Goal: Task Accomplishment & Management: Complete application form

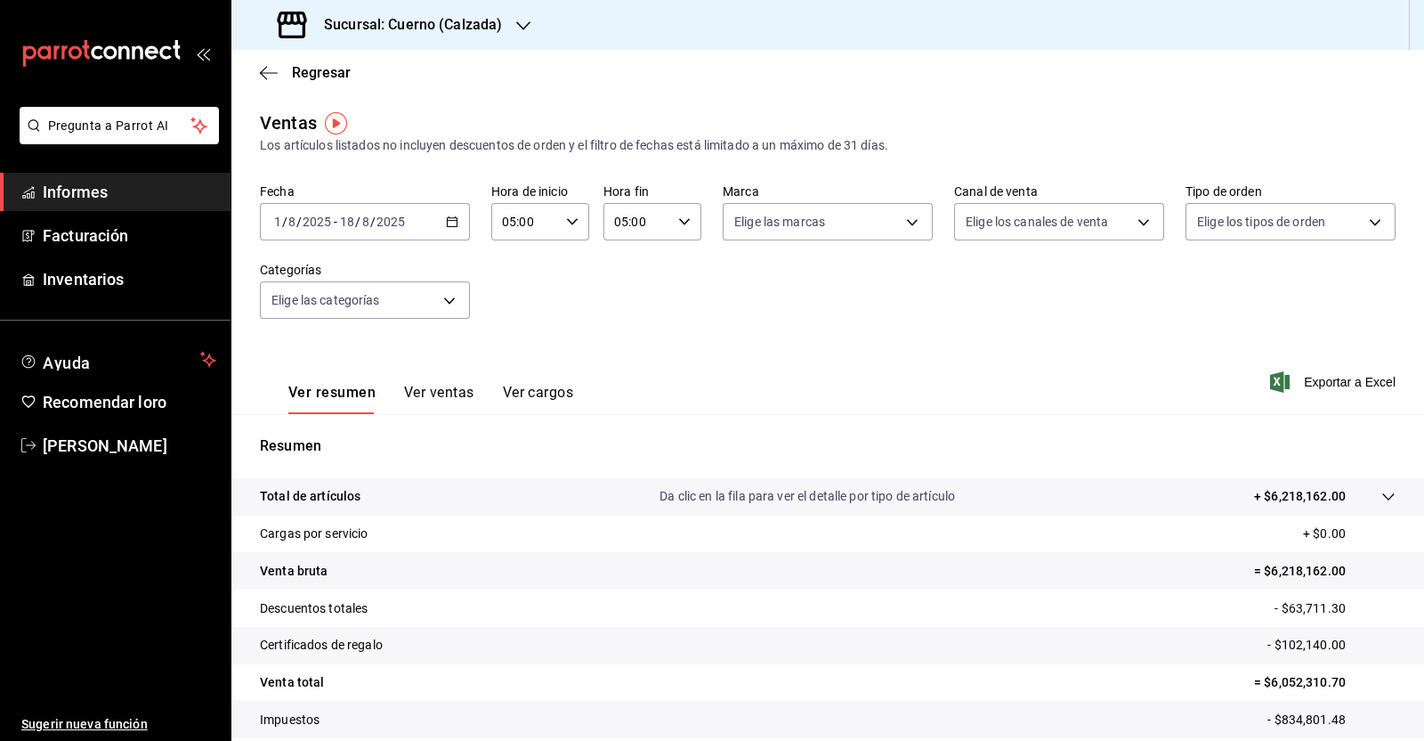
click at [807, 364] on div "Ver resumen Ver ventas Ver cargos Exportar a Excel" at bounding box center [827, 377] width 1193 height 74
click at [265, 69] on icon "button" at bounding box center [269, 73] width 18 height 16
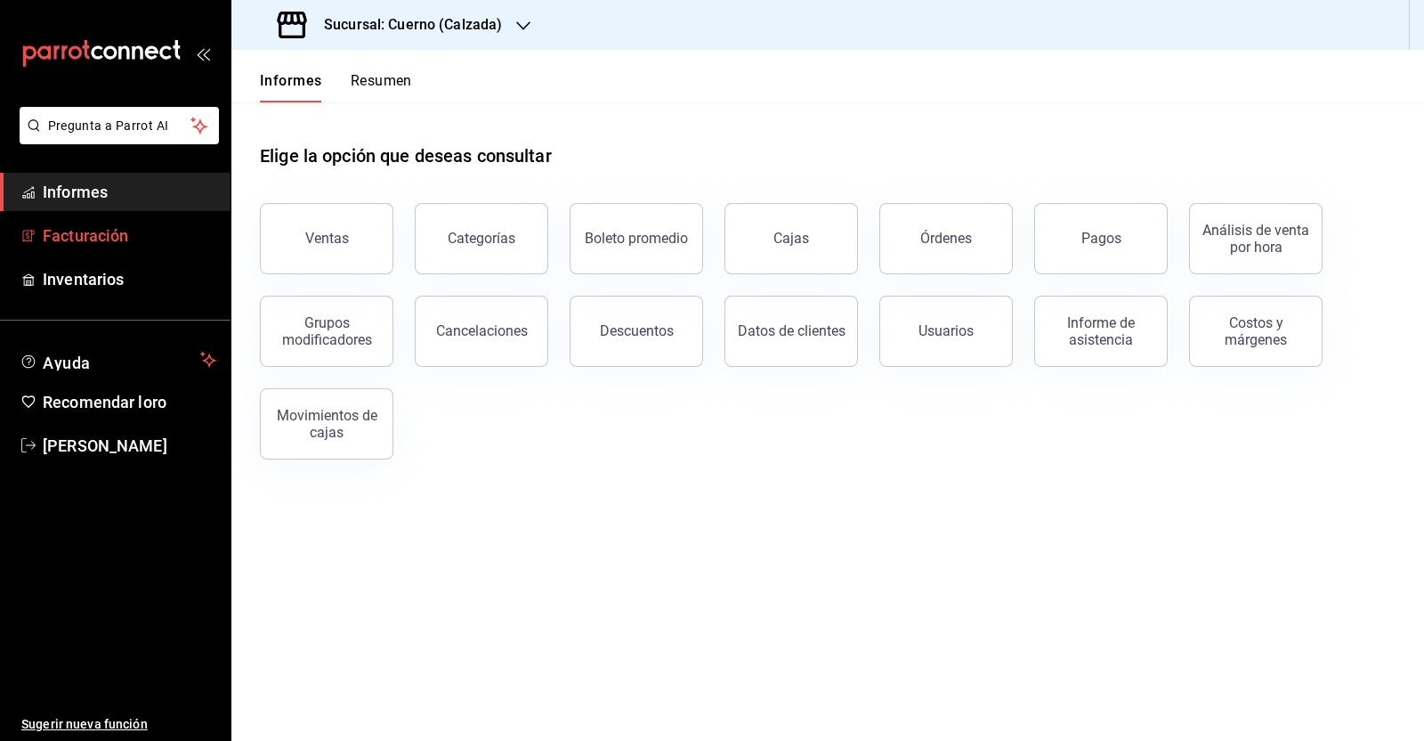
click at [109, 233] on font "Facturación" at bounding box center [85, 235] width 85 height 19
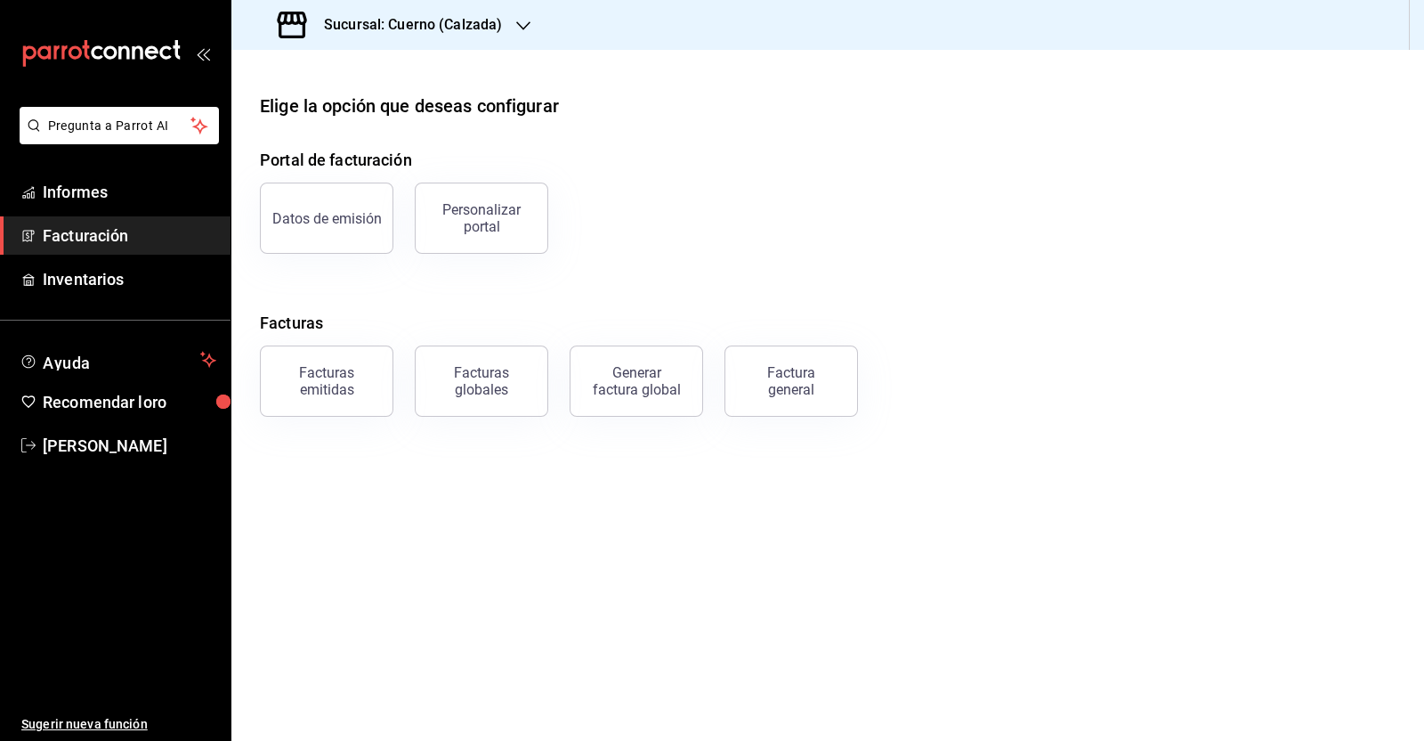
click at [838, 395] on button "Factura general" at bounding box center [792, 380] width 134 height 71
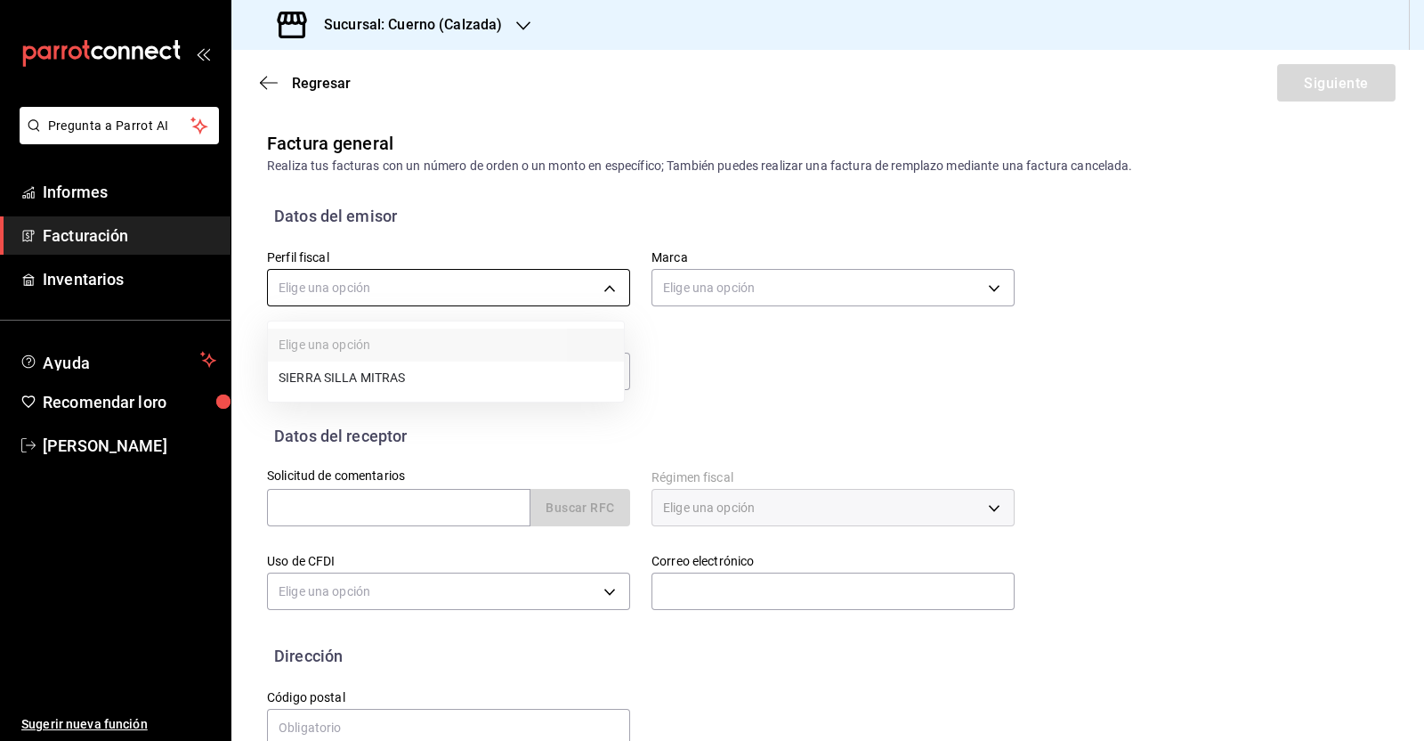
click at [428, 296] on body "Pregunta a Parrot AI Informes Facturación Inventarios Ayuda Recomendar loro [PE…" at bounding box center [712, 370] width 1424 height 741
click at [411, 374] on li "SIERRA SILLA MITRAS" at bounding box center [446, 379] width 356 height 34
type input "abdb76e1-83ac-4bbc-8b6c-3fa8ea746ff2"
type input "b7ae777b-2dfc-42e0-9650-6cefdf37a424"
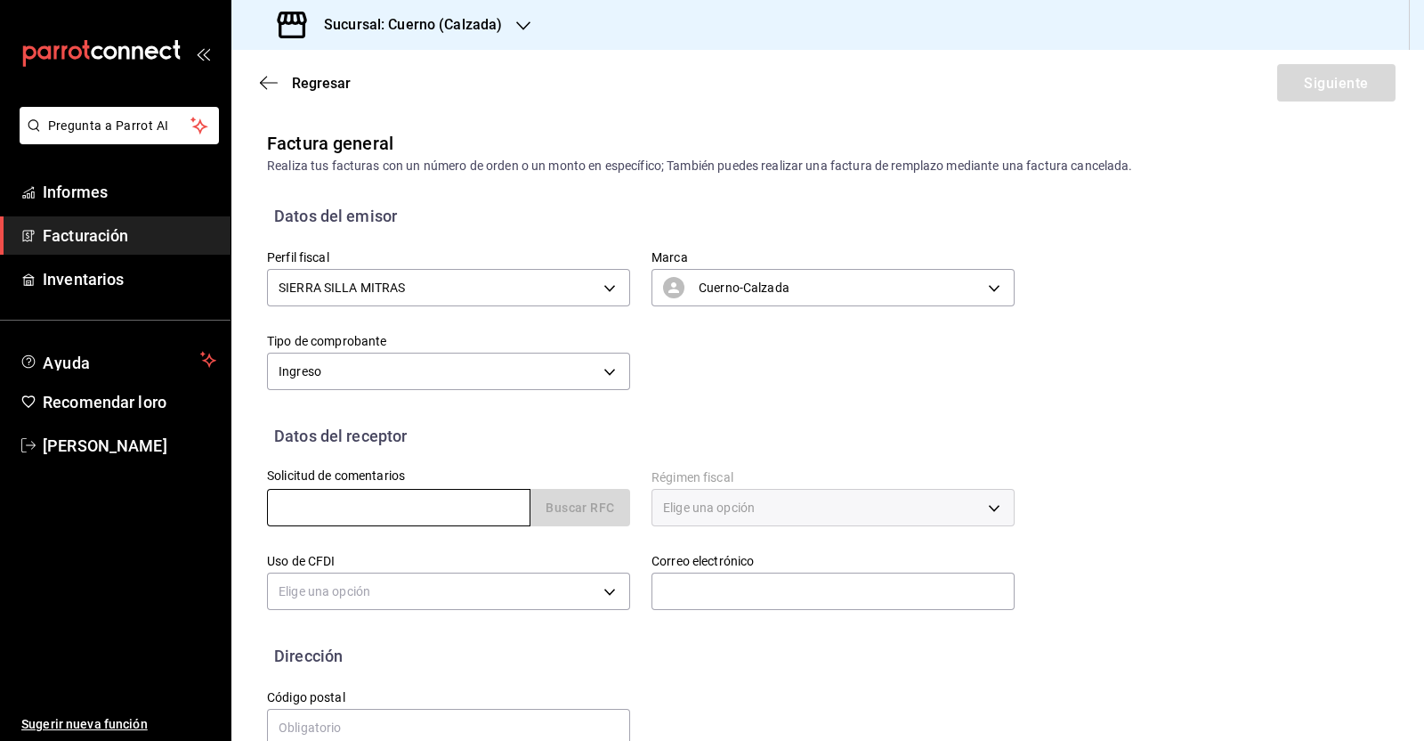
click at [426, 514] on input "text" at bounding box center [398, 507] width 263 height 37
paste input "DAM080616LJ2"
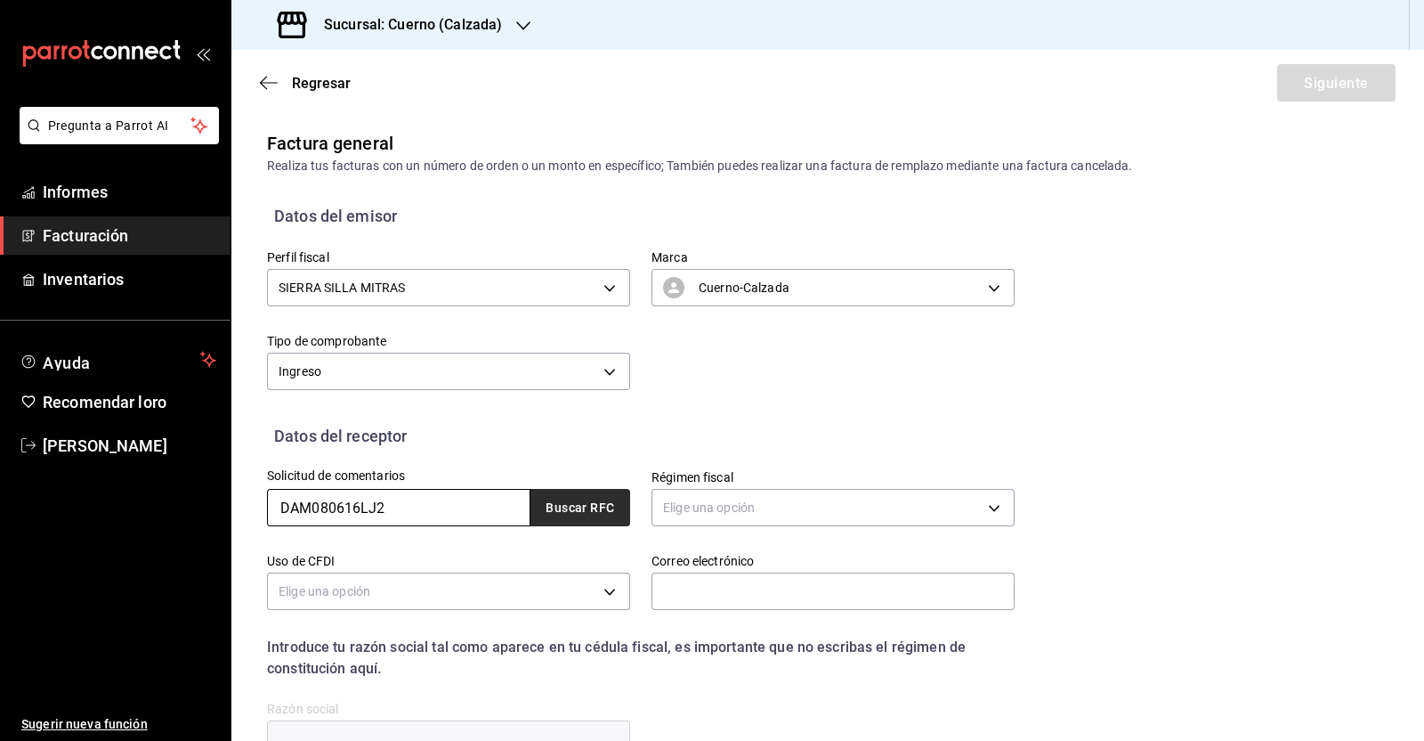
type input "DAM080616LJ2"
click at [567, 516] on button "Buscar RFC" at bounding box center [581, 507] width 100 height 37
click at [823, 505] on body "Pregunta a Parrot AI Informes Facturación Inventarios Ayuda Recomendar loro [PE…" at bounding box center [712, 370] width 1424 height 741
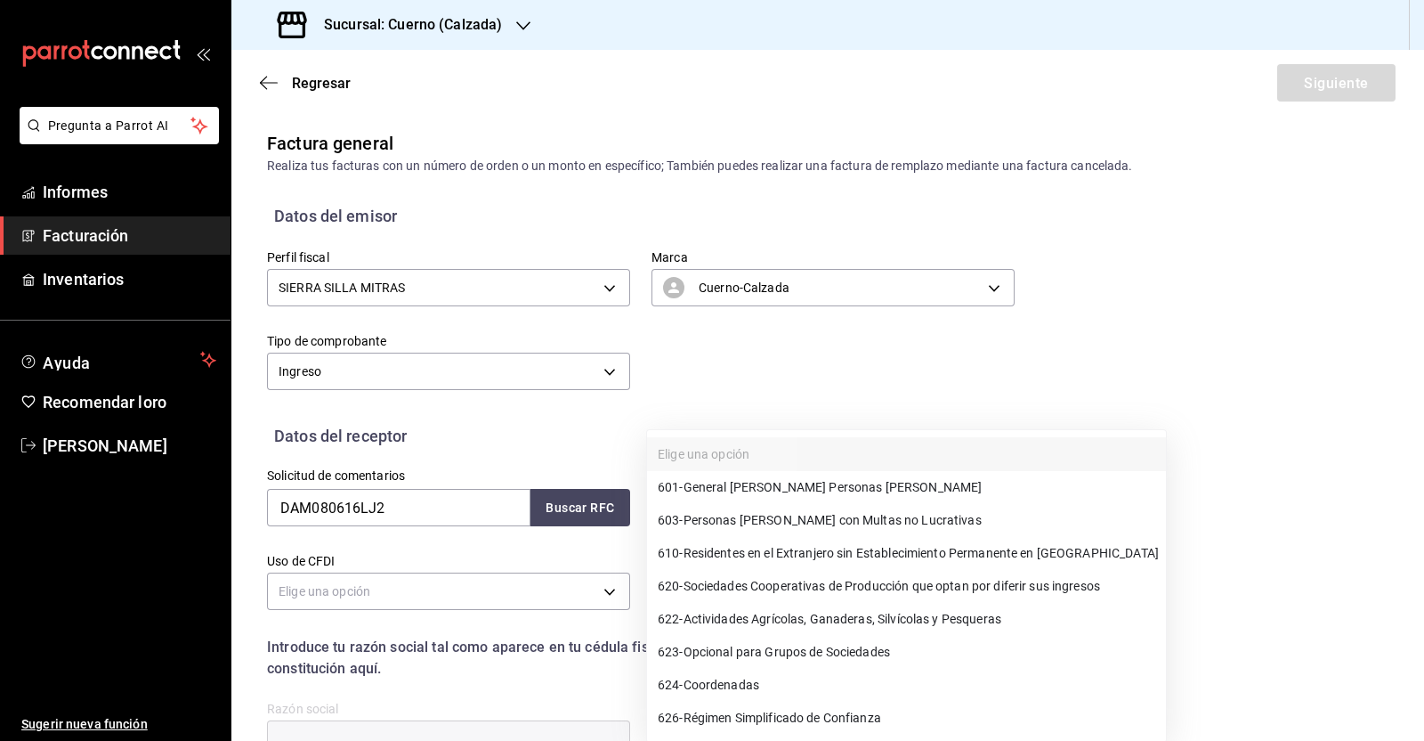
click at [840, 487] on font "General [PERSON_NAME] Personas [PERSON_NAME]" at bounding box center [833, 487] width 299 height 14
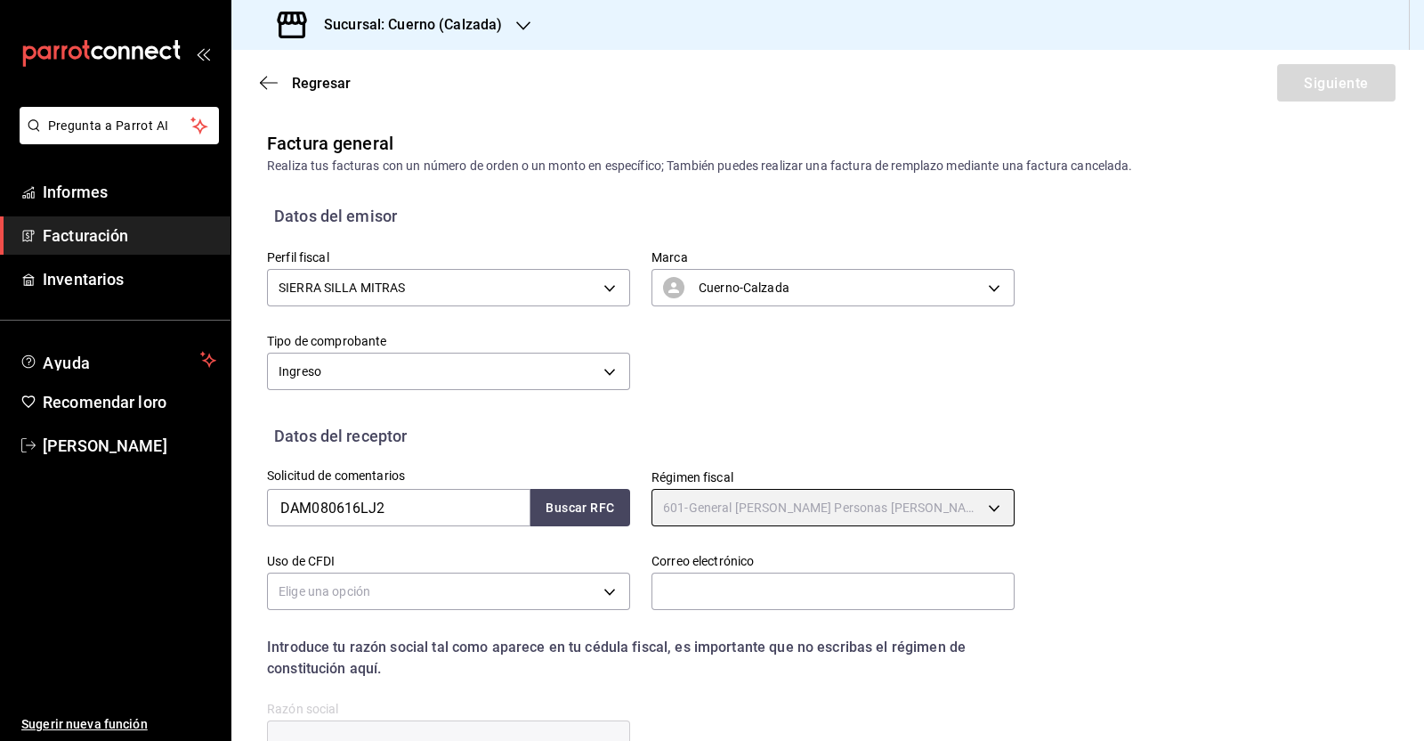
type input "601"
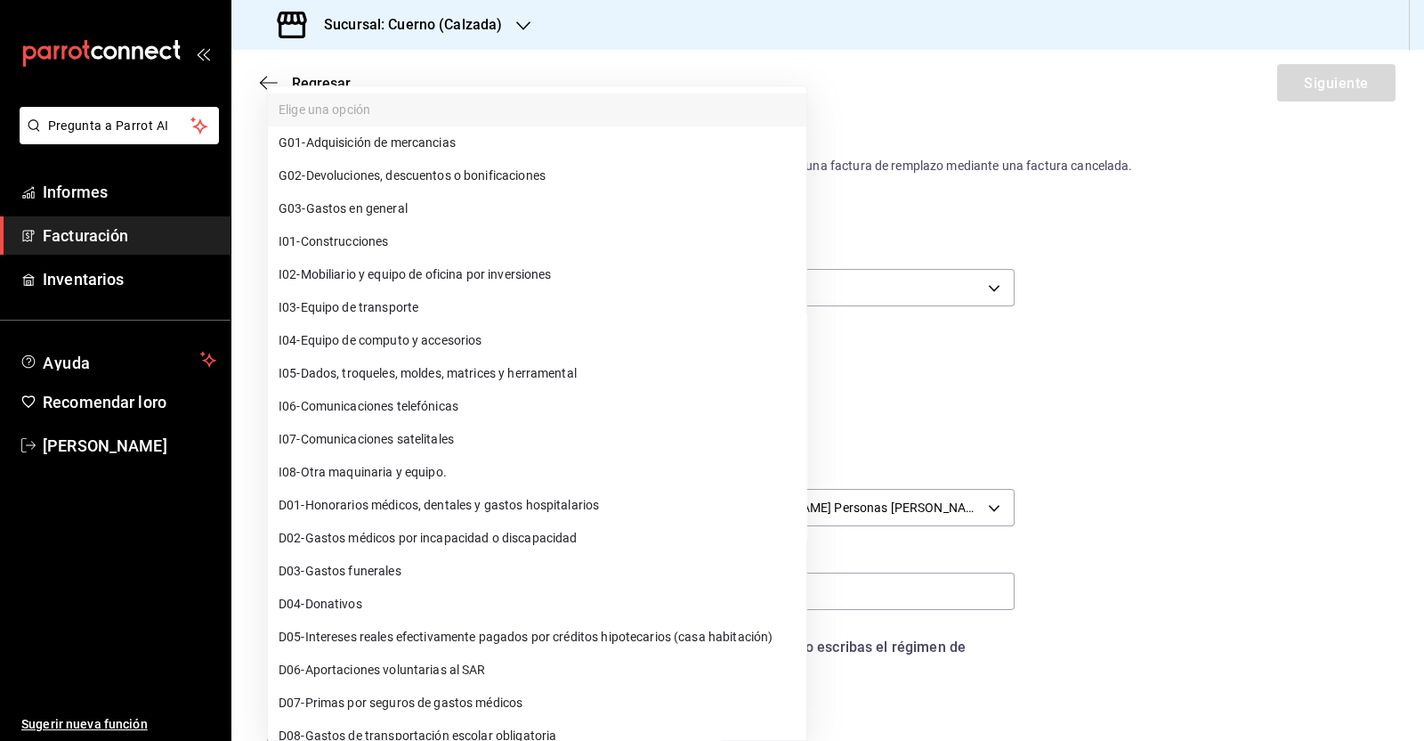
click at [443, 601] on body "Pregunta a Parrot AI Informes Facturación Inventarios Ayuda Recomendar loro [PE…" at bounding box center [712, 370] width 1424 height 741
click at [418, 207] on li "G03 - Gastos en general" at bounding box center [537, 209] width 539 height 33
type input "G03"
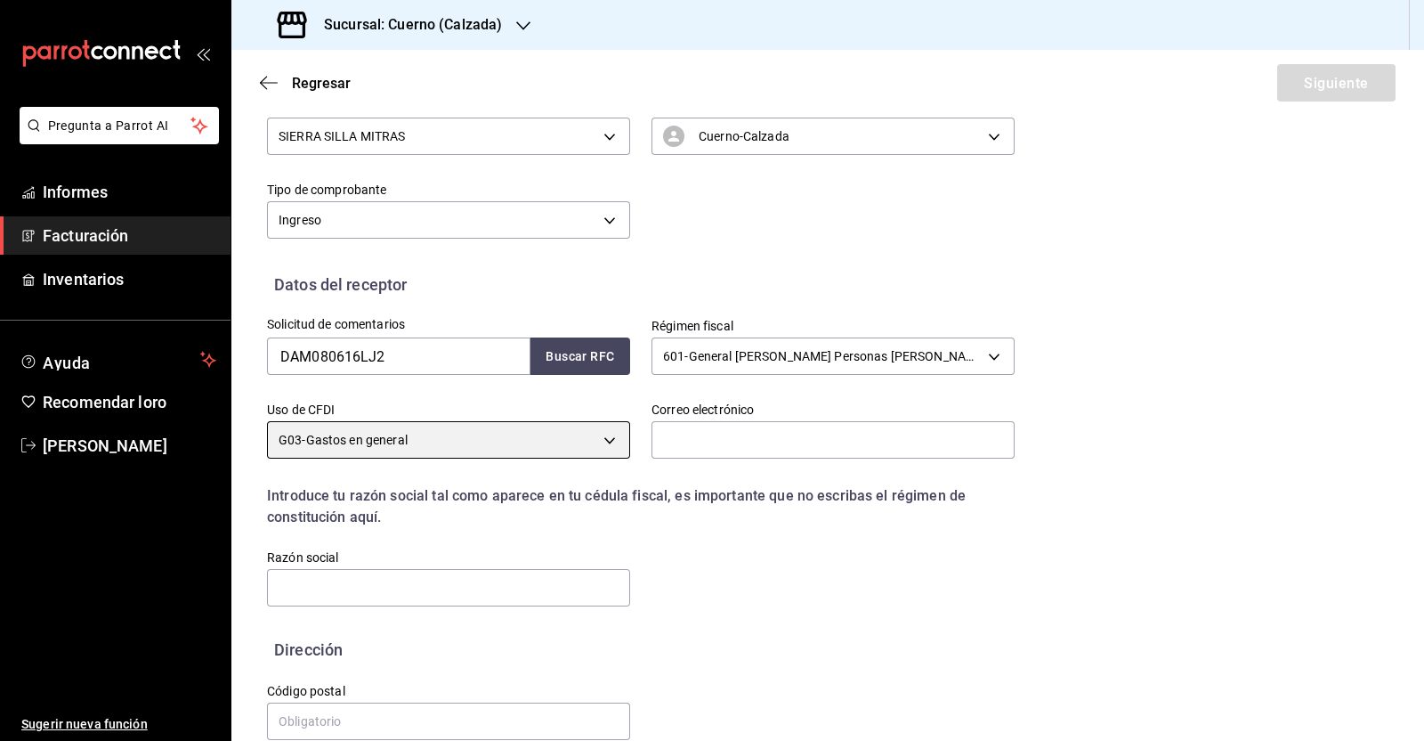
scroll to position [182, 0]
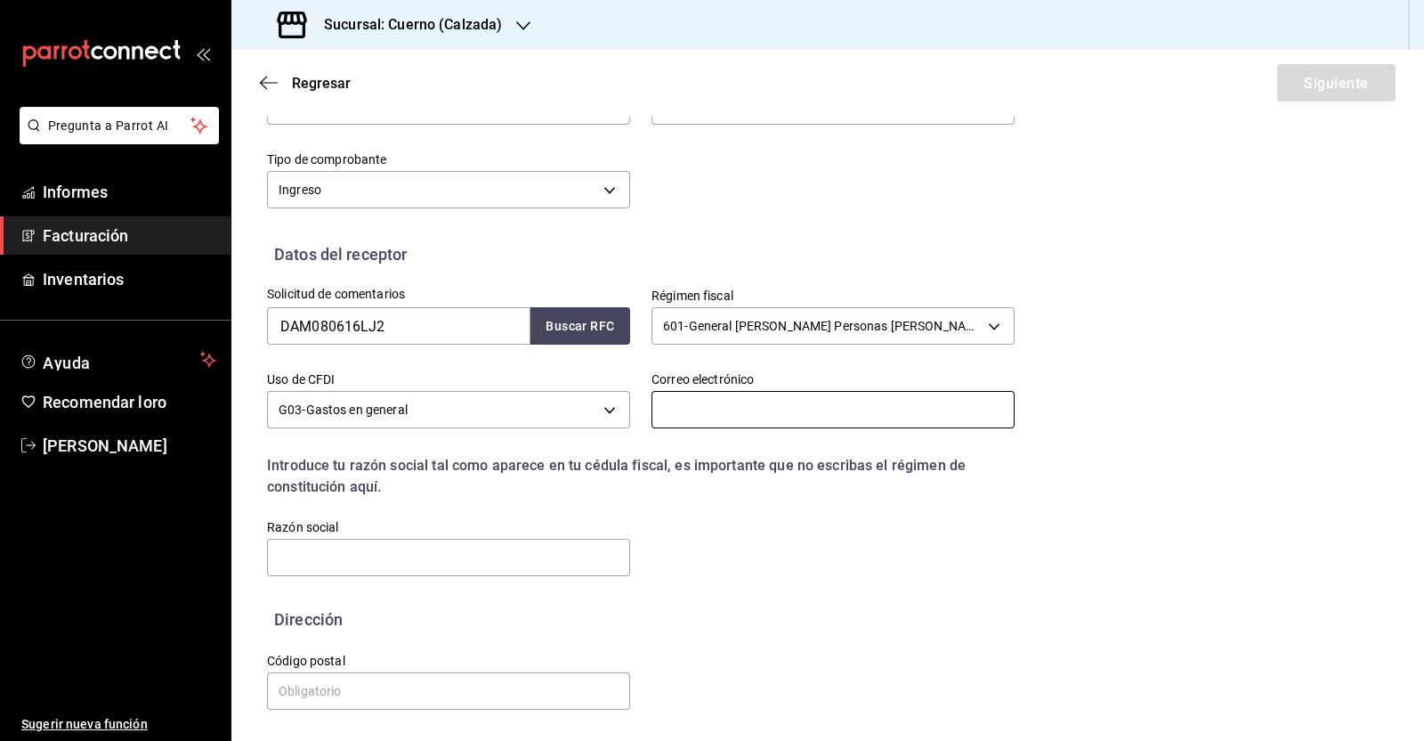
click at [770, 417] on input "text" at bounding box center [833, 409] width 363 height 37
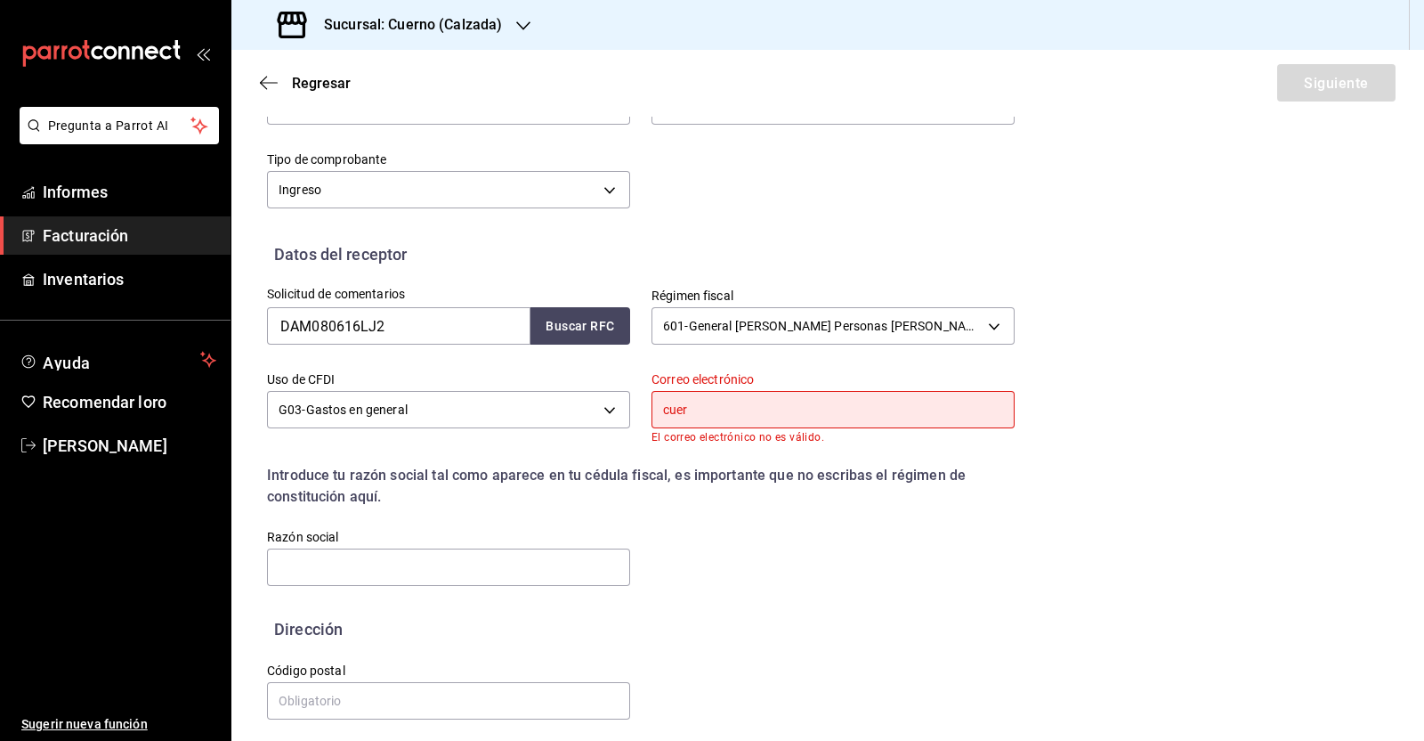
type input "[EMAIL_ADDRESS][DOMAIN_NAME]"
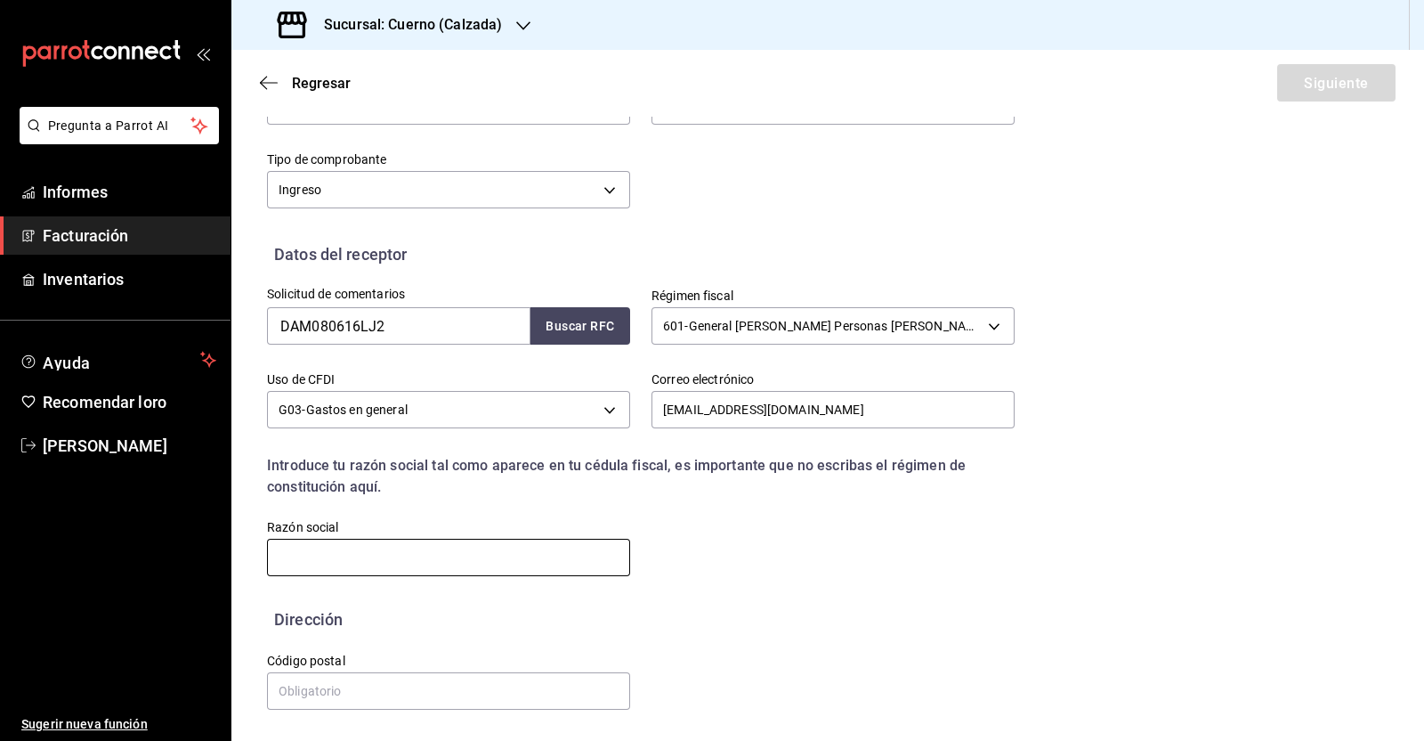
click at [387, 555] on input "text" at bounding box center [448, 557] width 363 height 37
click at [450, 557] on input "text" at bounding box center [448, 557] width 363 height 37
paste input "DIGITAL & MARKETING EVENTOS"
type input "DIGITAL & MARKETING EVENTOS"
click at [418, 683] on input "text" at bounding box center [448, 690] width 363 height 37
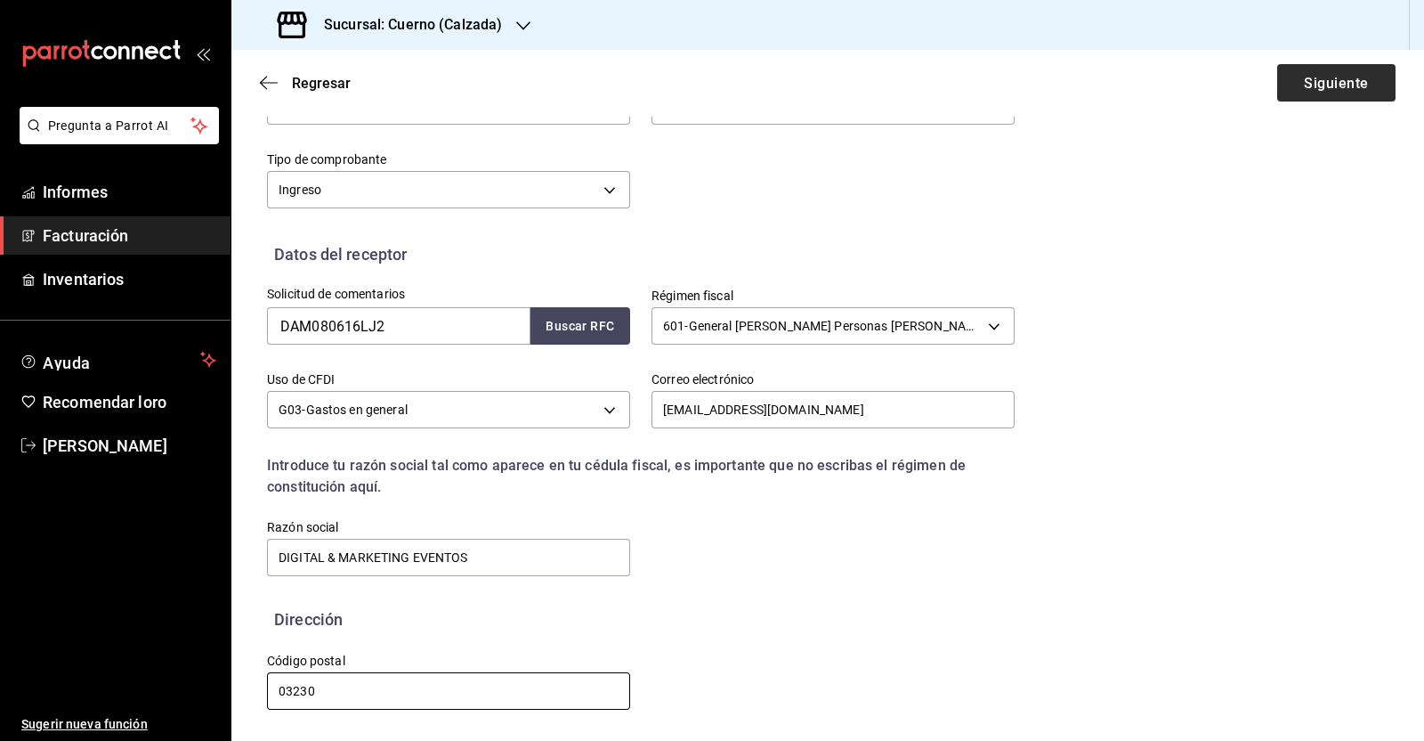
type input "03230"
click at [1315, 78] on font "Siguiente" at bounding box center [1336, 82] width 64 height 17
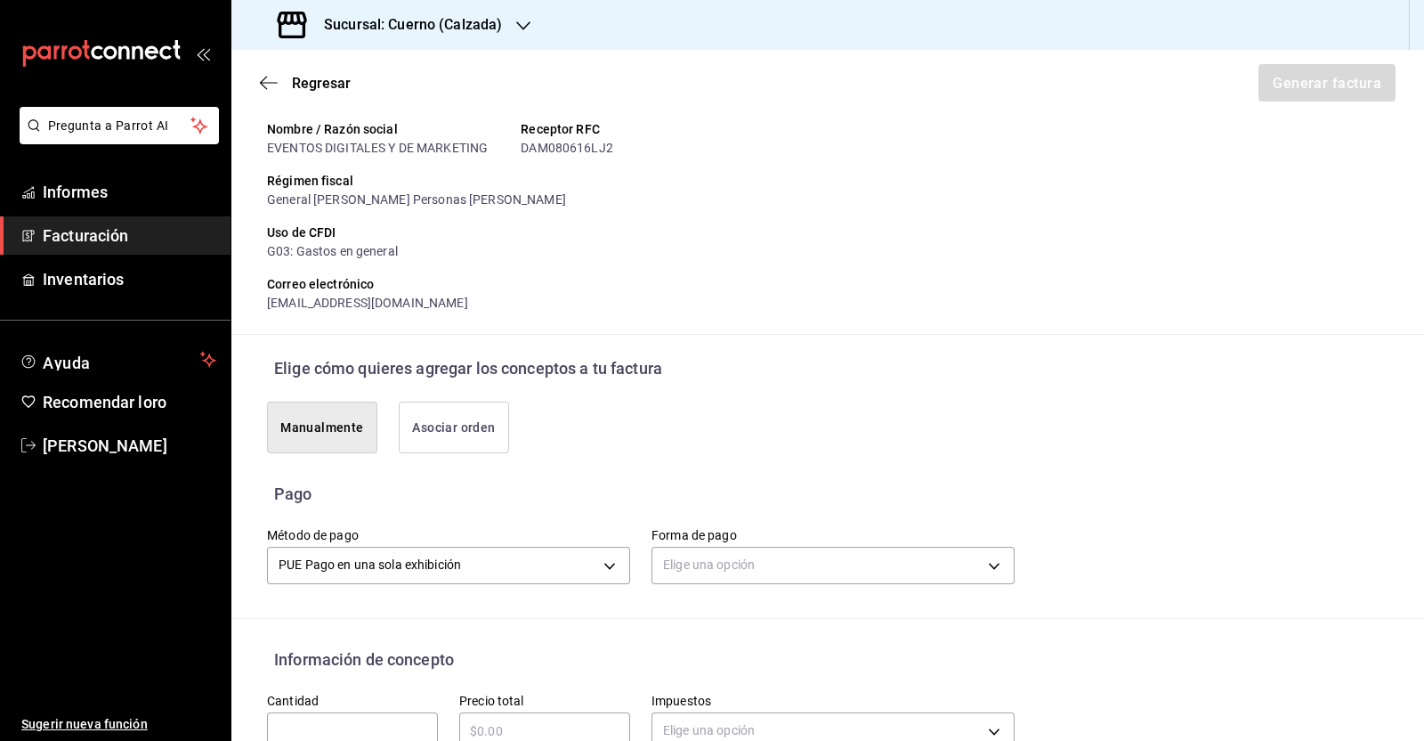
scroll to position [293, 0]
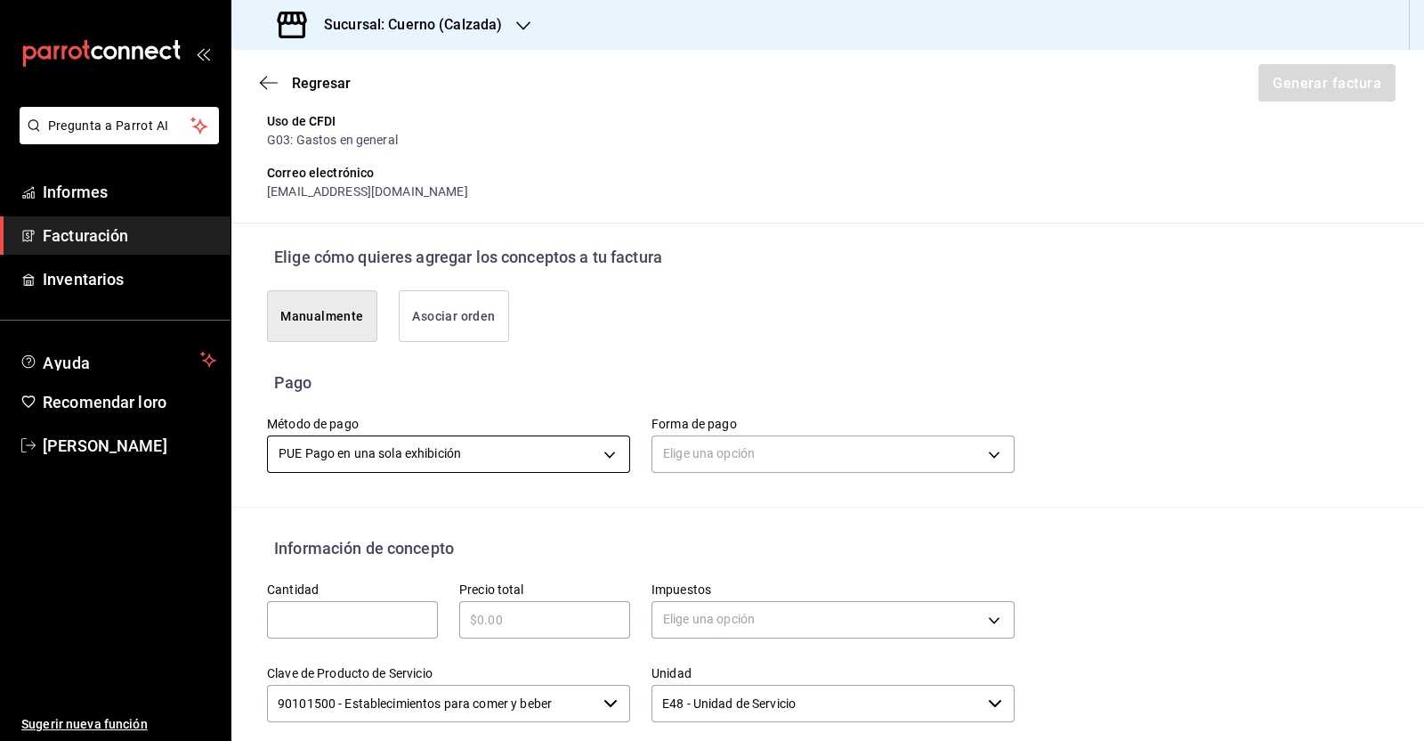
click at [604, 454] on body "Pregunta a Parrot AI Informes Facturación Inventarios Ayuda Recomendar loro [PE…" at bounding box center [712, 370] width 1424 height 741
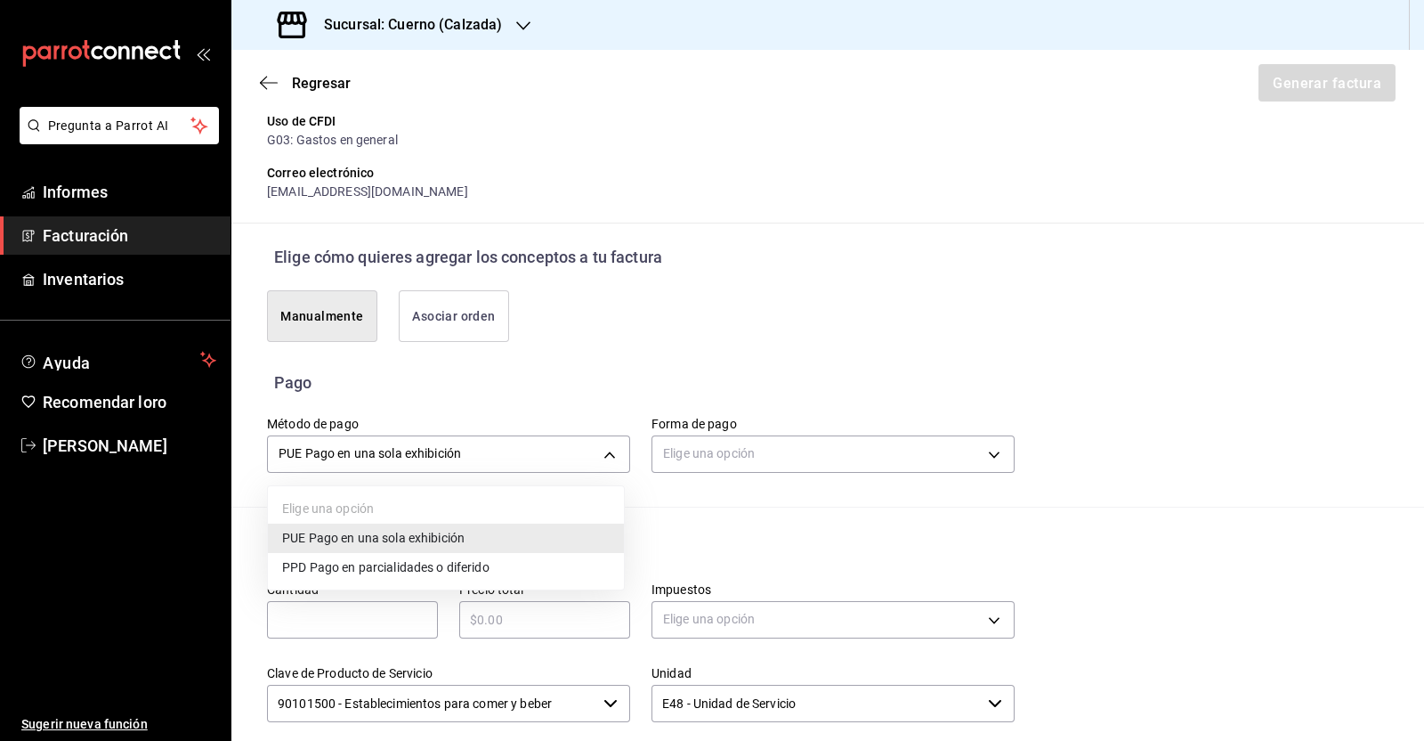
click at [474, 566] on font "Pago en parcialidades o diferido" at bounding box center [400, 567] width 180 height 14
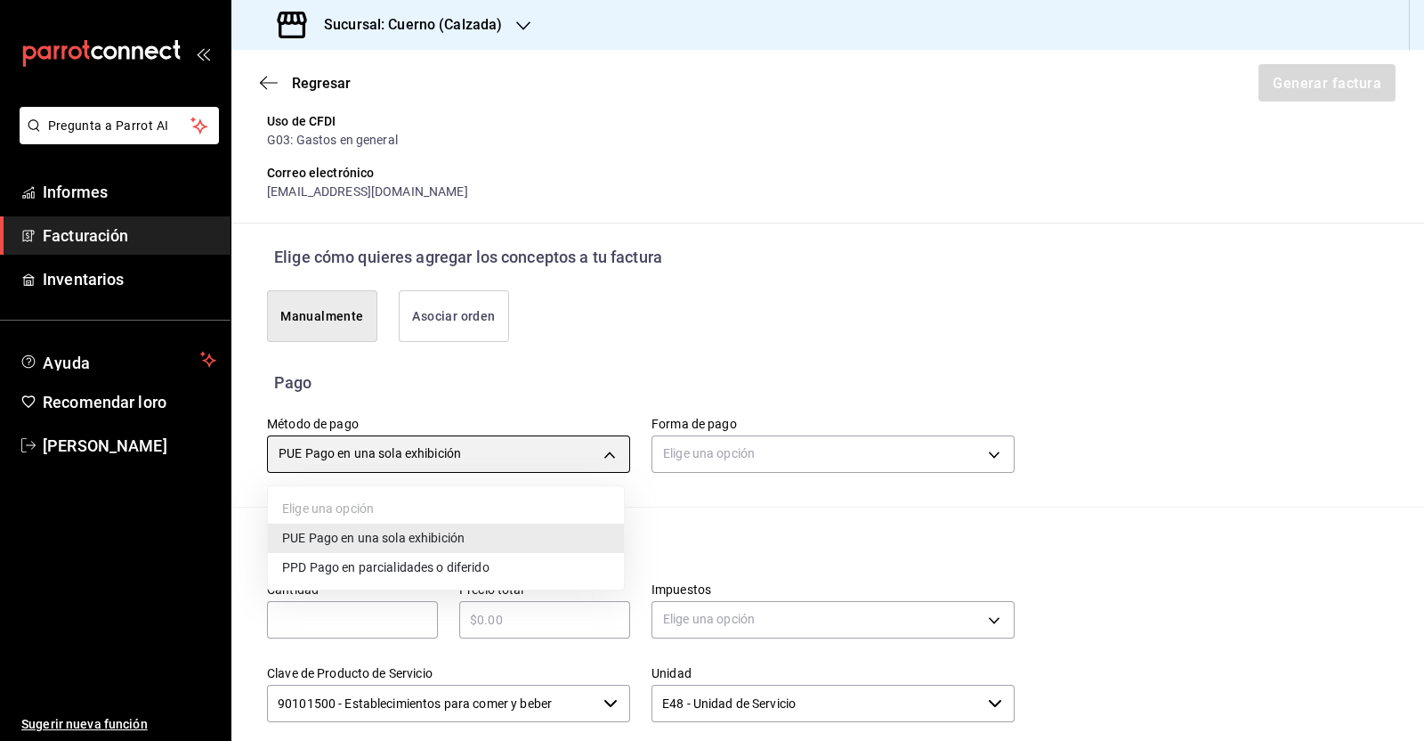
type input "PPD"
type input "99"
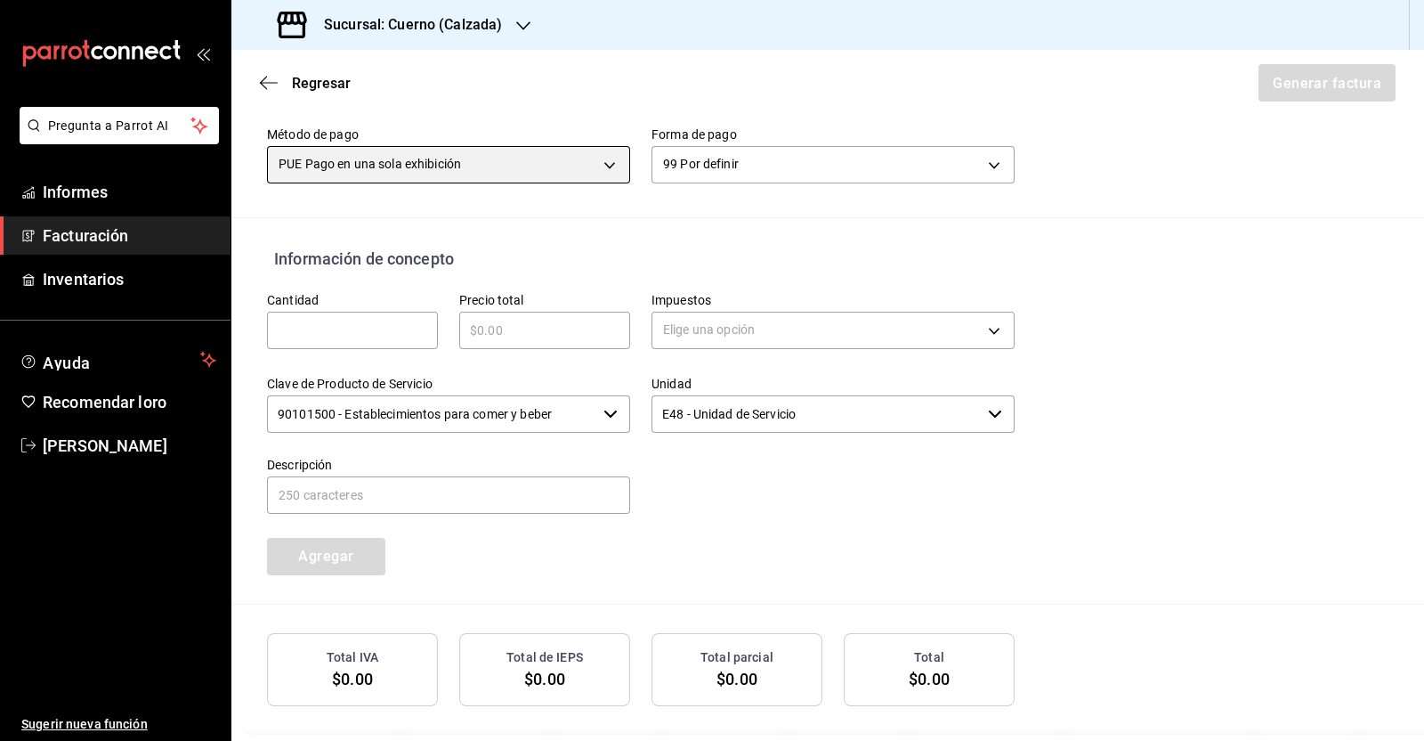
scroll to position [627, 0]
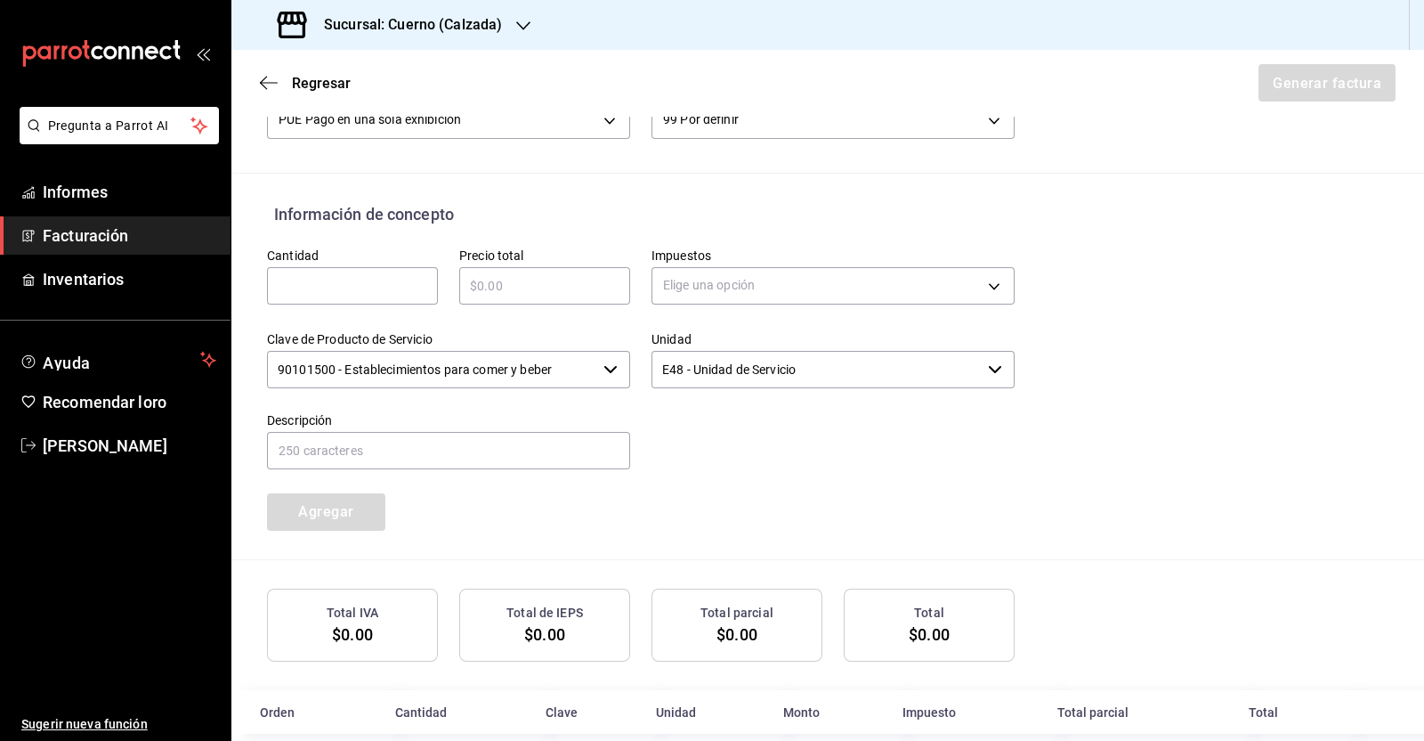
click at [370, 275] on input "text" at bounding box center [352, 285] width 171 height 21
type input "1"
click at [520, 280] on input "text" at bounding box center [544, 285] width 171 height 21
type input "$36252"
click at [774, 288] on body "Pregunta a Parrot AI Informes Facturación Inventarios Ayuda Recomendar loro [PE…" at bounding box center [712, 370] width 1424 height 741
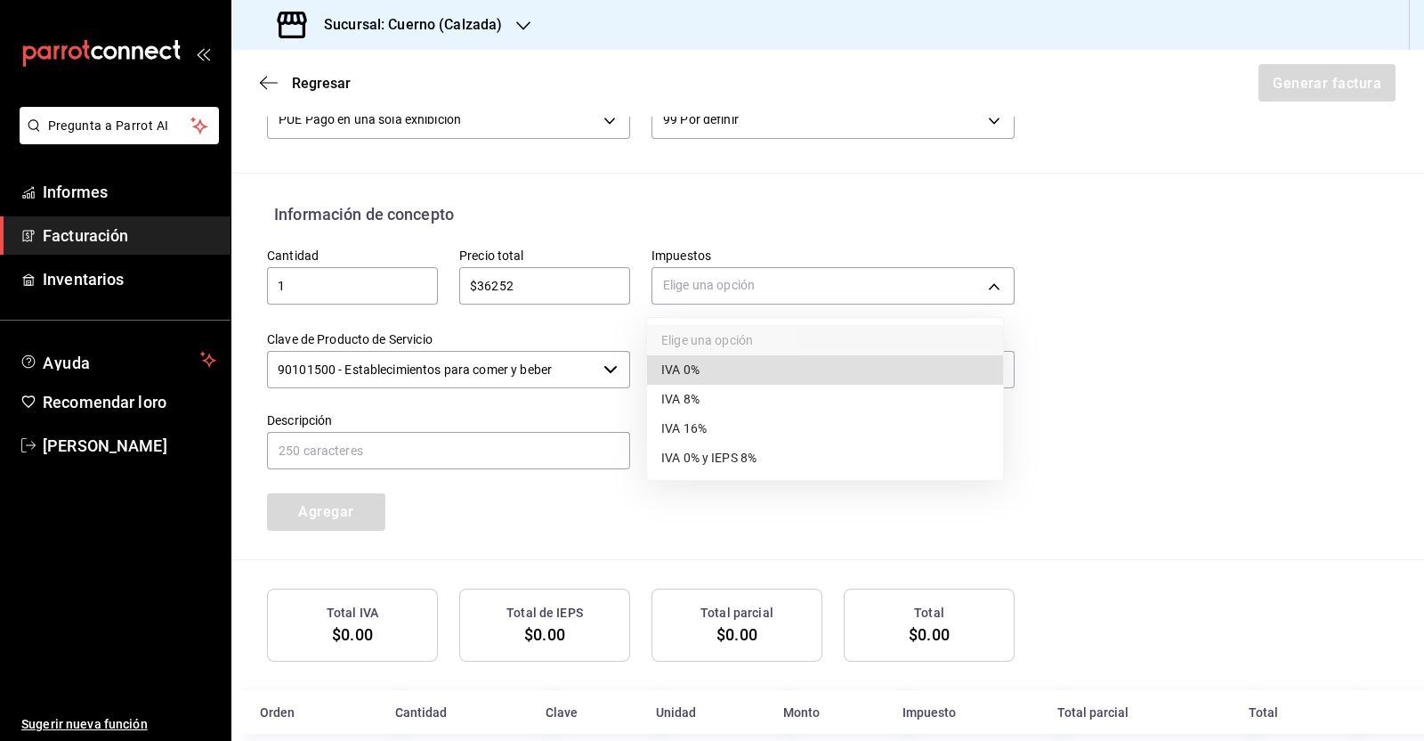
click at [743, 426] on li "IVA 16%" at bounding box center [825, 428] width 356 height 29
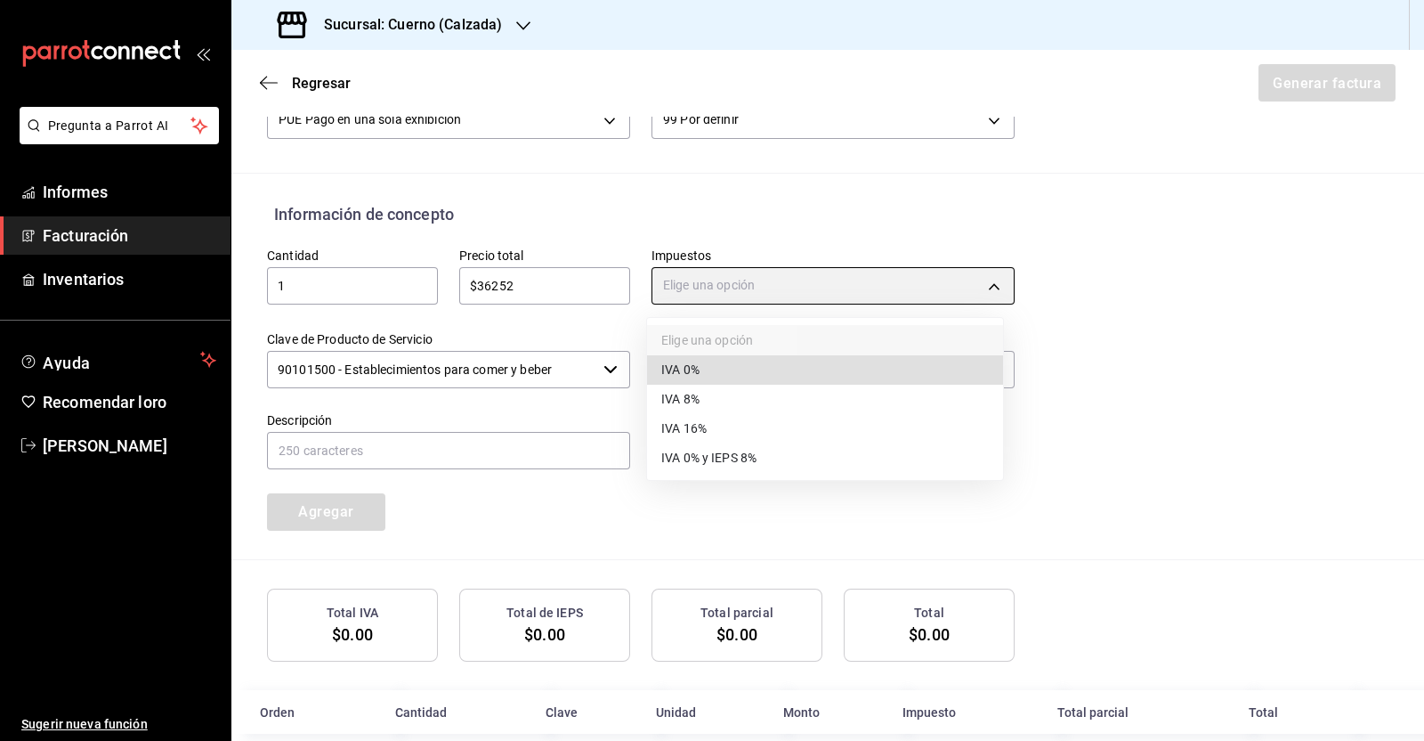
type input "IVA_16"
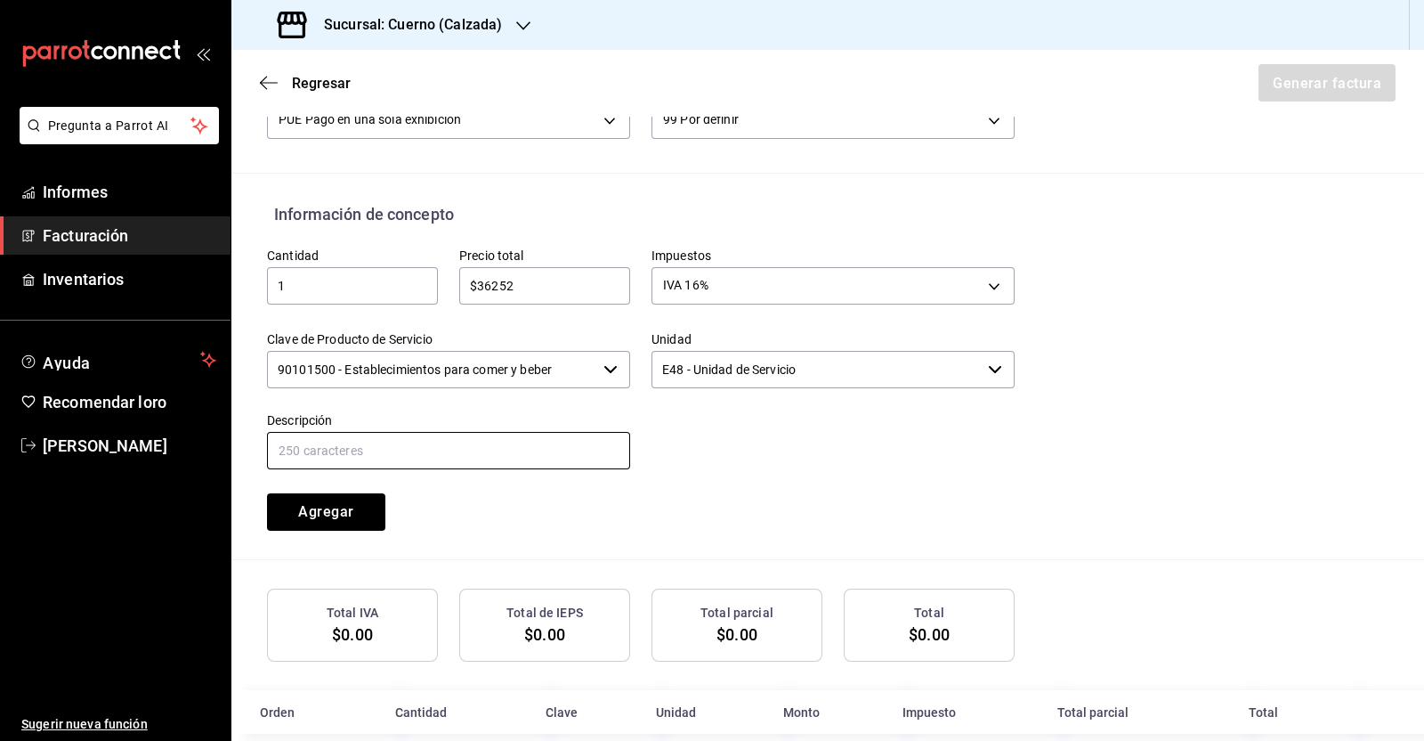
click at [442, 450] on input "text" at bounding box center [448, 450] width 363 height 37
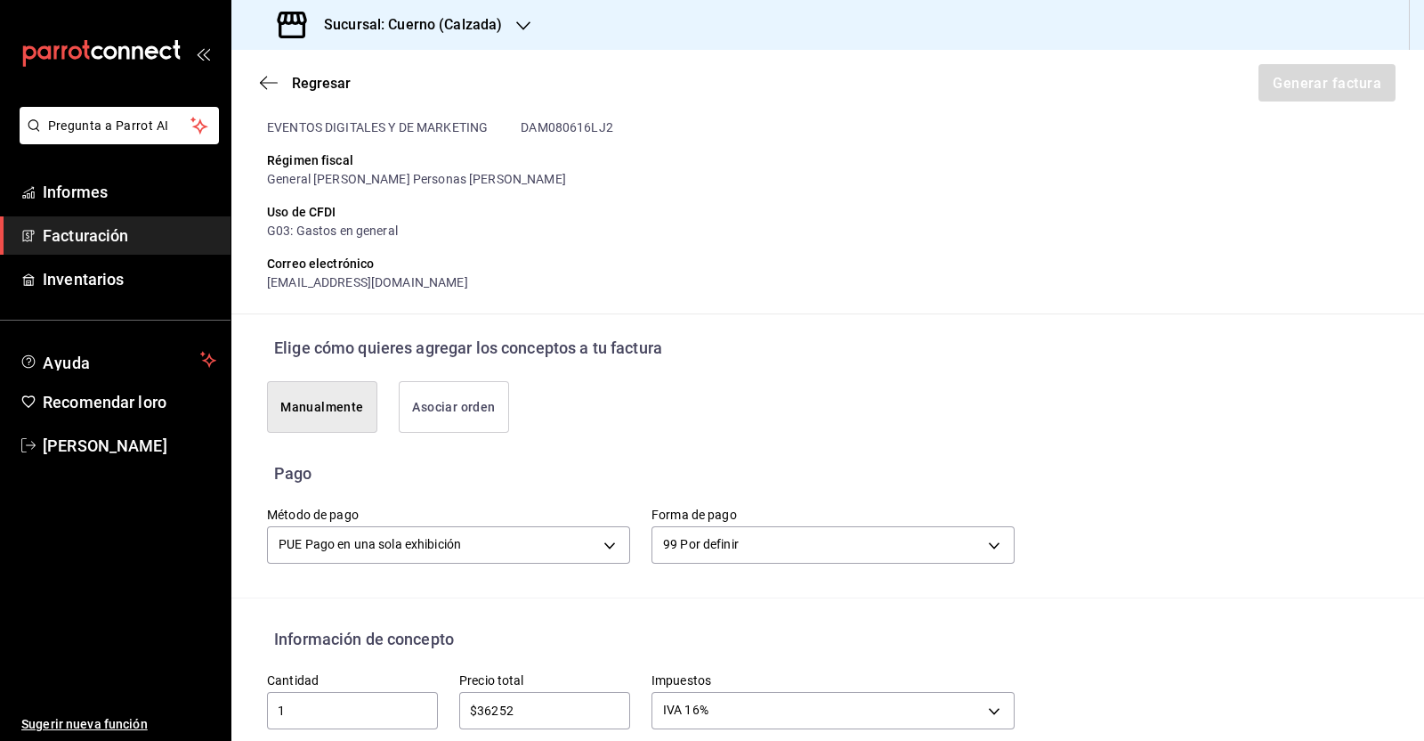
scroll to position [293, 0]
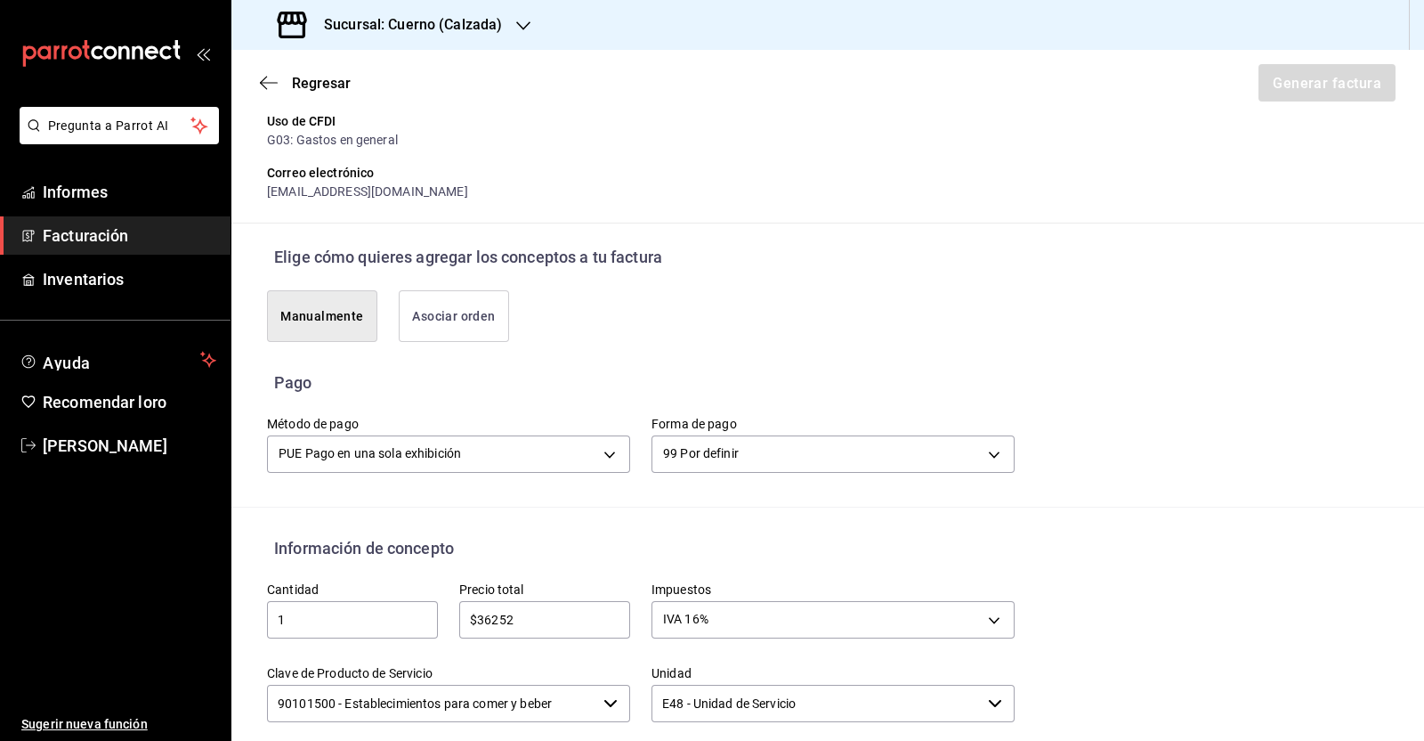
click at [450, 327] on button "Asociar orden" at bounding box center [454, 316] width 110 height 52
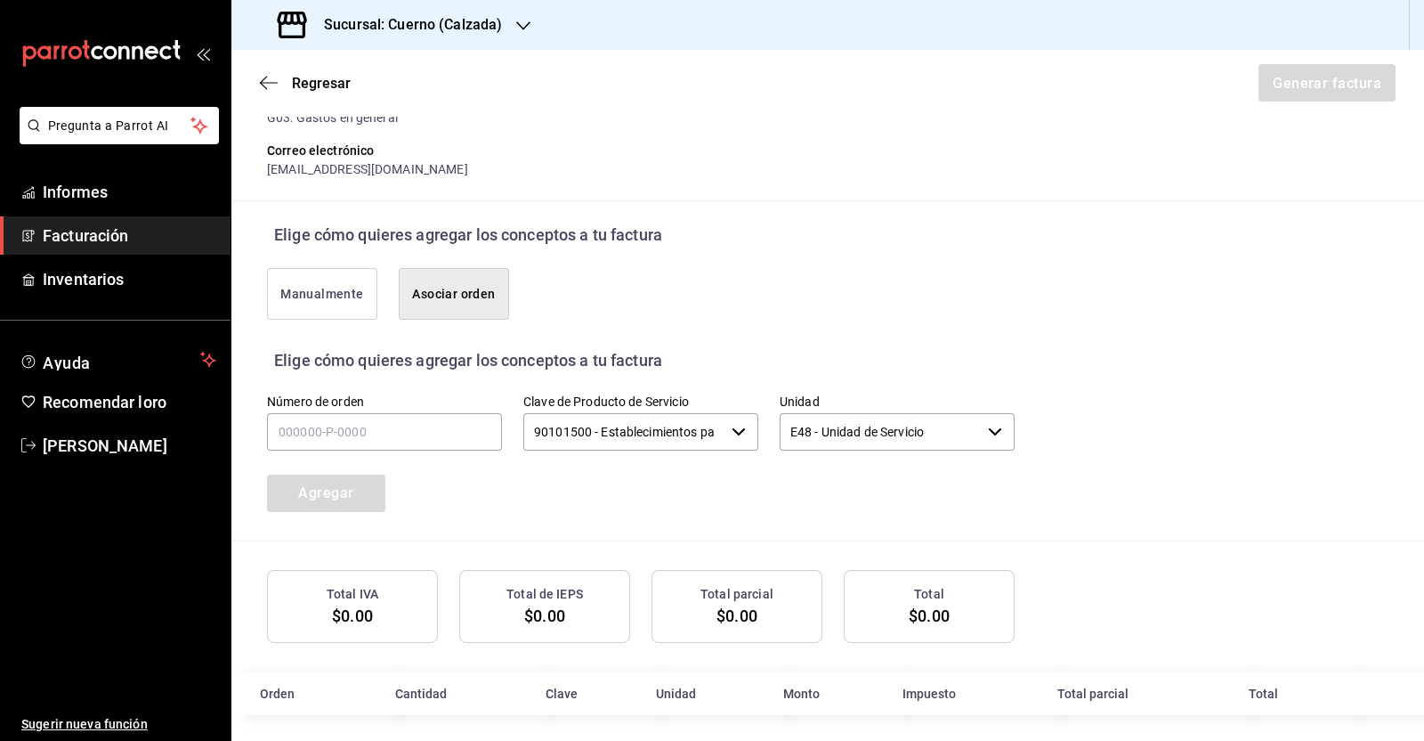
scroll to position [324, 0]
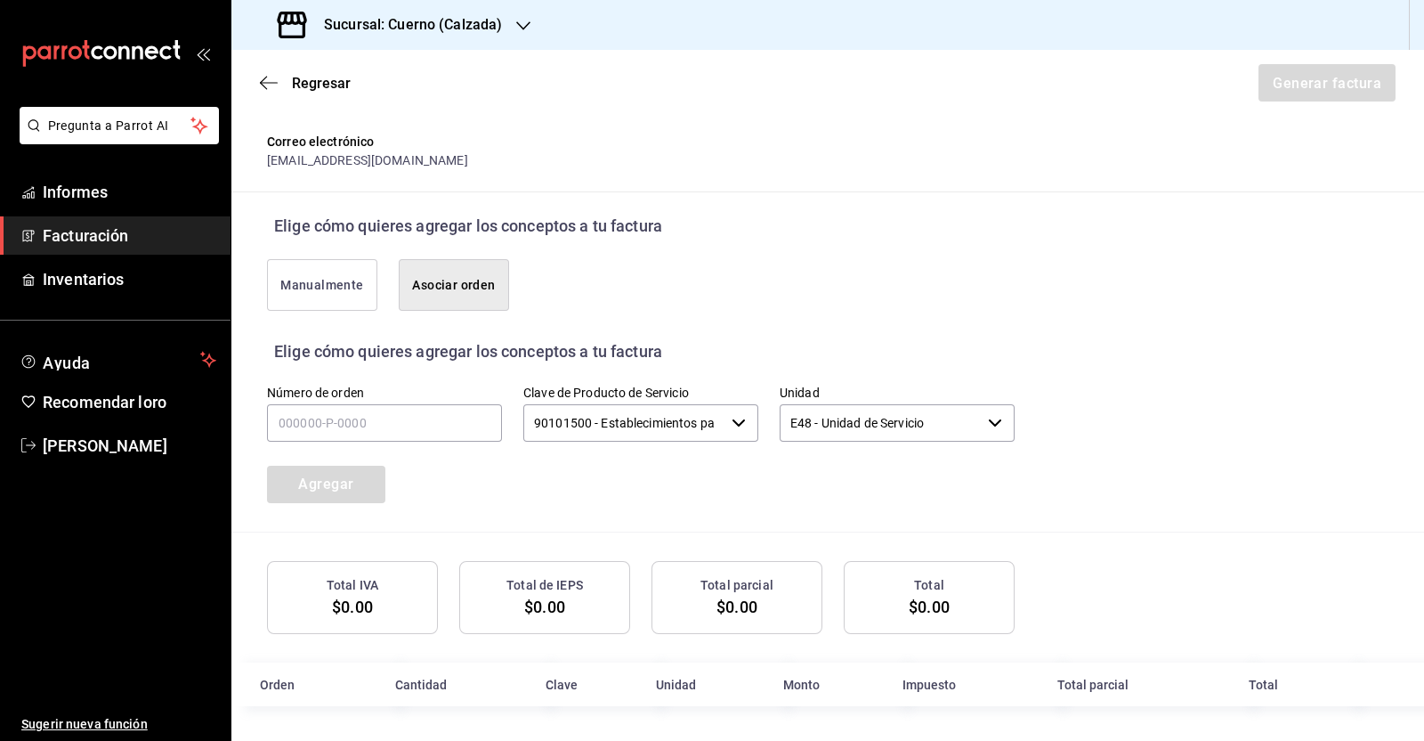
click at [317, 291] on font "Manualmente" at bounding box center [321, 284] width 83 height 23
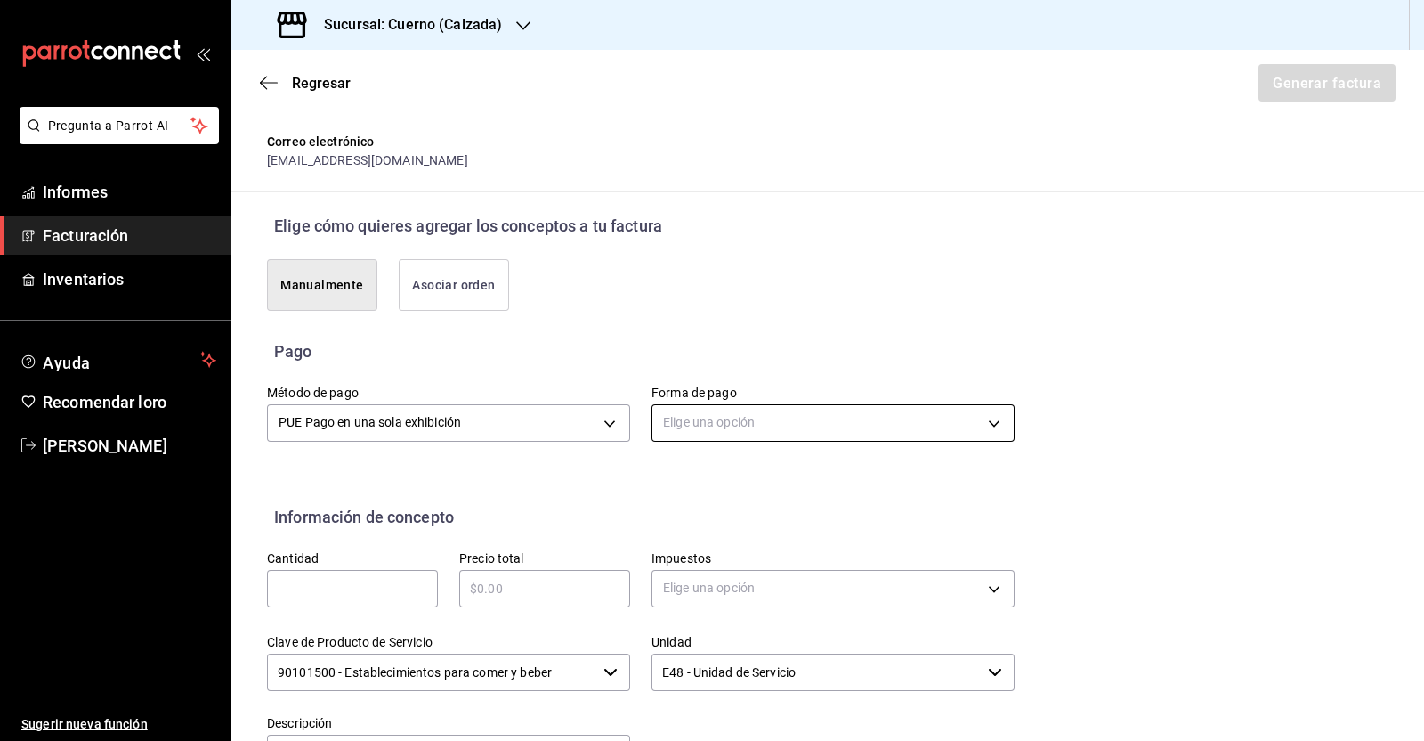
click at [822, 423] on body "Pregunta a Parrot AI Informes Facturación Inventarios Ayuda Recomendar loro [PE…" at bounding box center [712, 370] width 1424 height 741
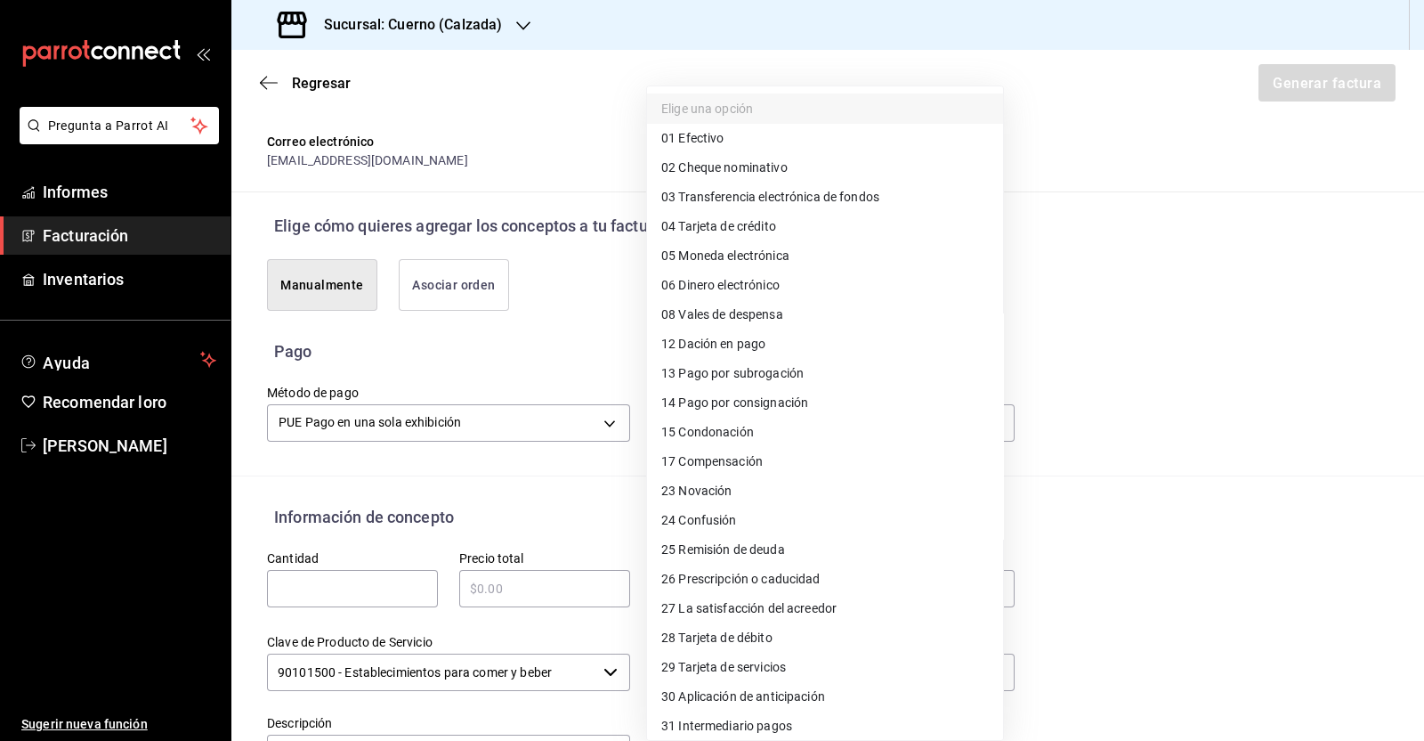
click at [433, 418] on div at bounding box center [712, 370] width 1424 height 741
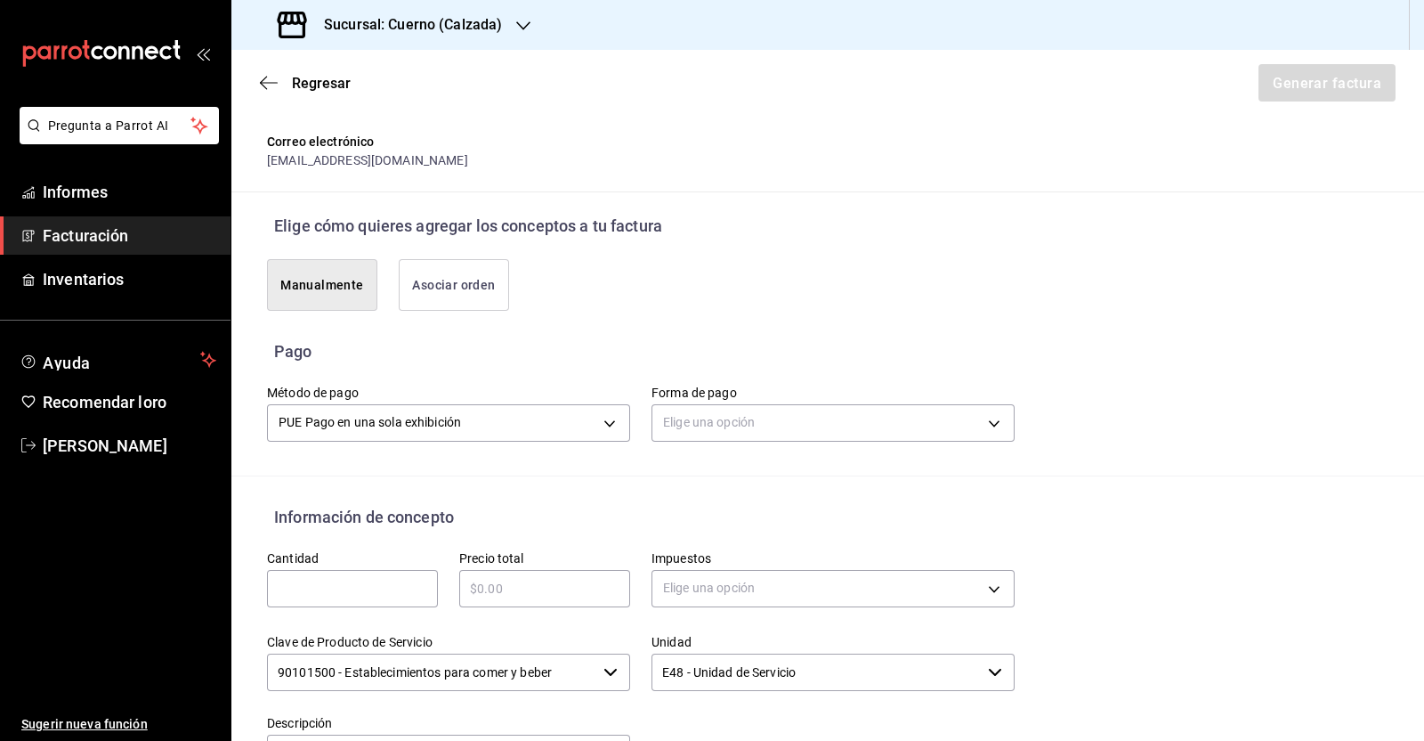
click at [433, 418] on div "Elige una opción 01 Efectivo 02 Cheque nominativo 03 Transferencia electrónica …" at bounding box center [712, 370] width 1424 height 741
click at [465, 255] on div "Manualmente Asociar orden" at bounding box center [630, 274] width 769 height 73
click at [463, 282] on font "Asociar orden" at bounding box center [453, 285] width 83 height 14
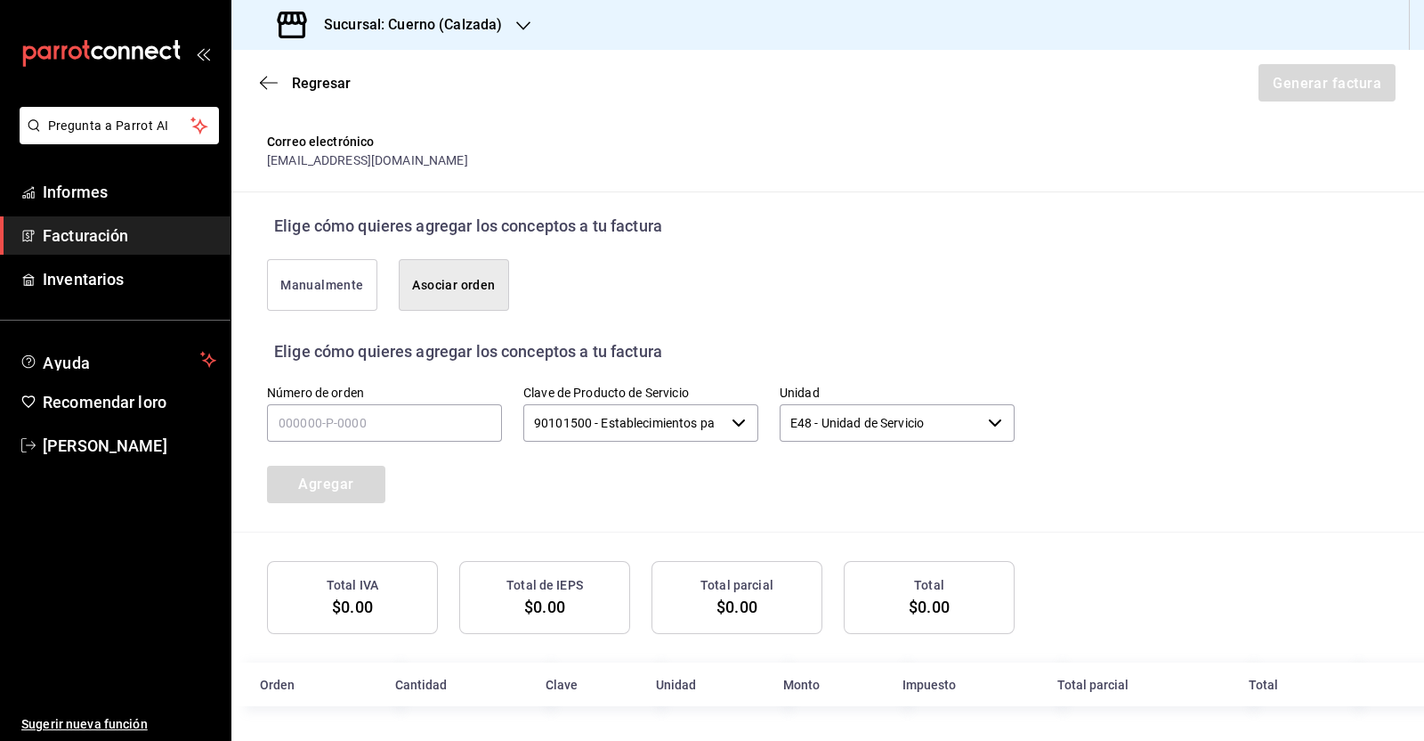
click at [329, 280] on font "Manualmente" at bounding box center [321, 285] width 83 height 14
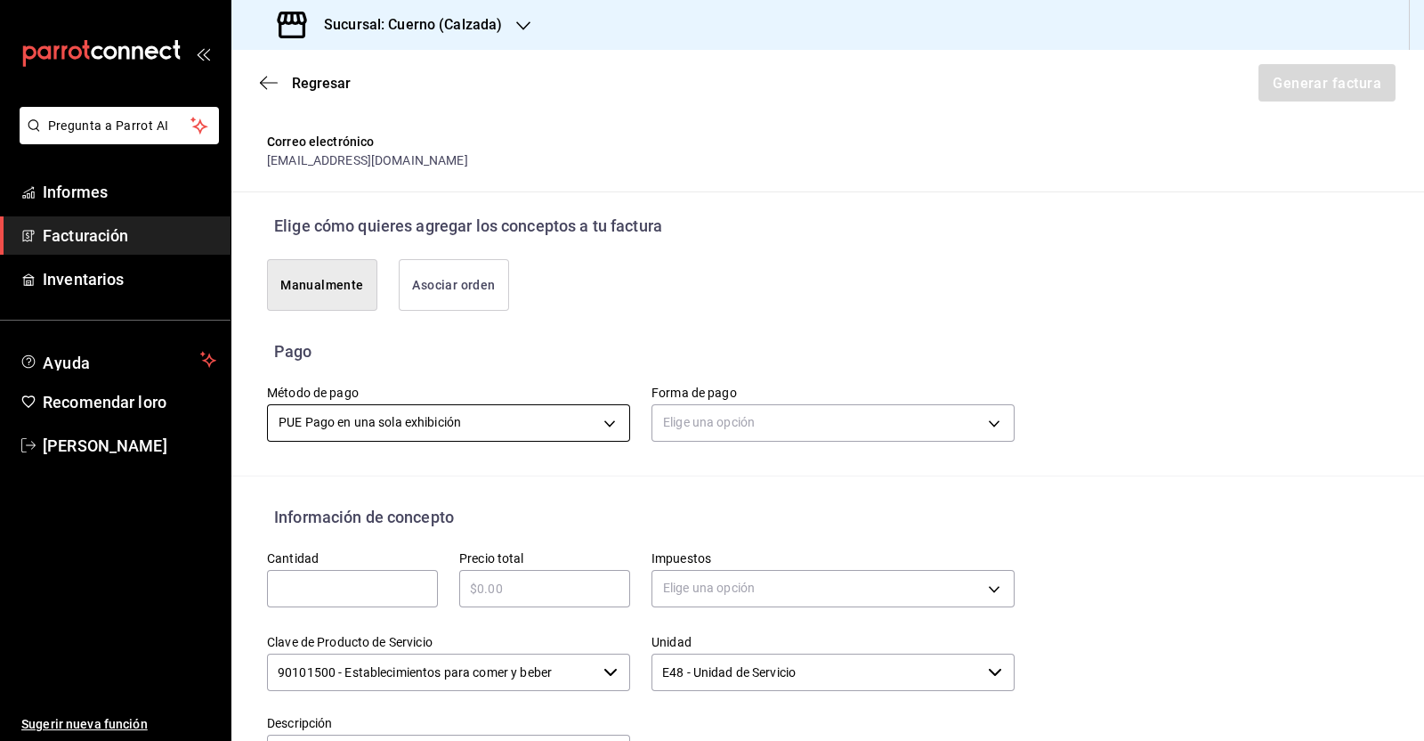
click at [547, 429] on body "Pregunta a Parrot AI Informes Facturación Inventarios Ayuda Recomendar loro [PE…" at bounding box center [712, 370] width 1424 height 741
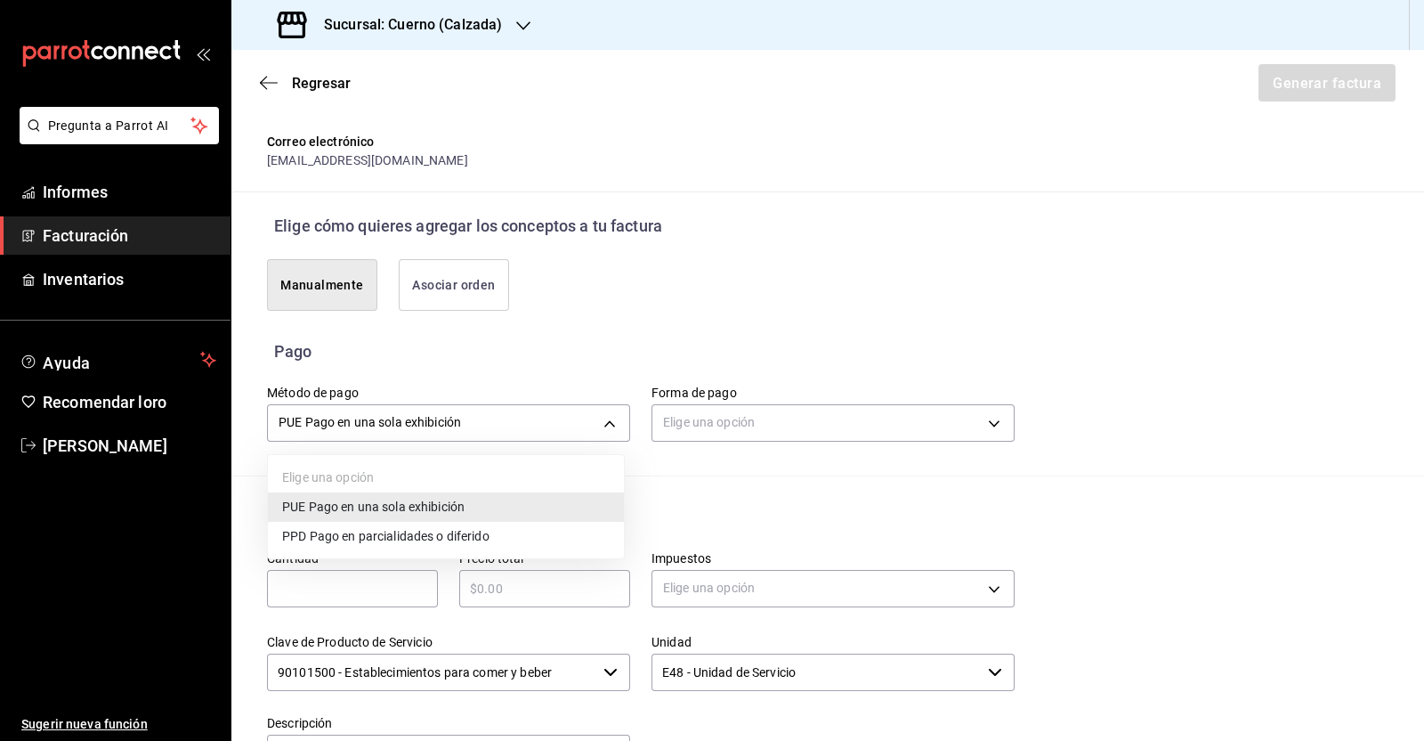
click at [453, 539] on font "Pago en parcialidades o diferido" at bounding box center [400, 536] width 180 height 14
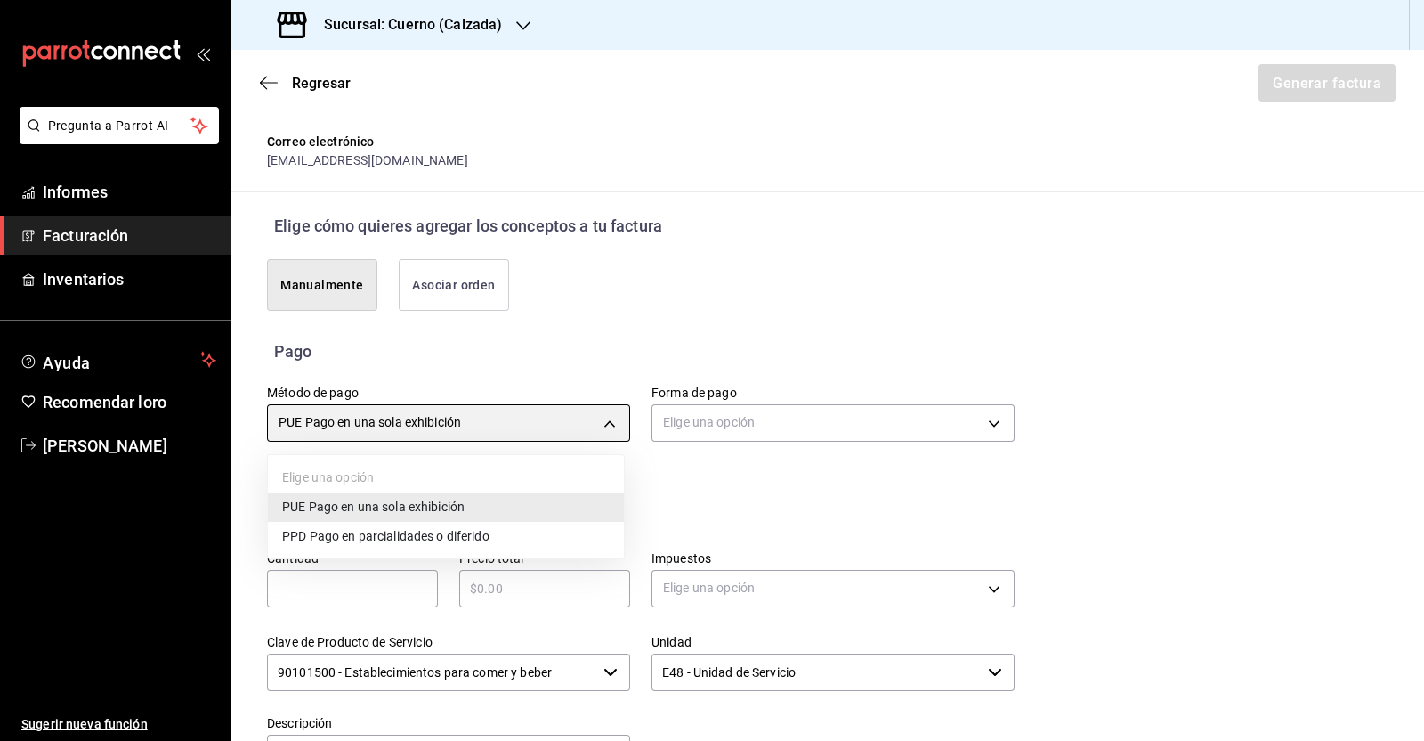
type input "PPD"
type input "99"
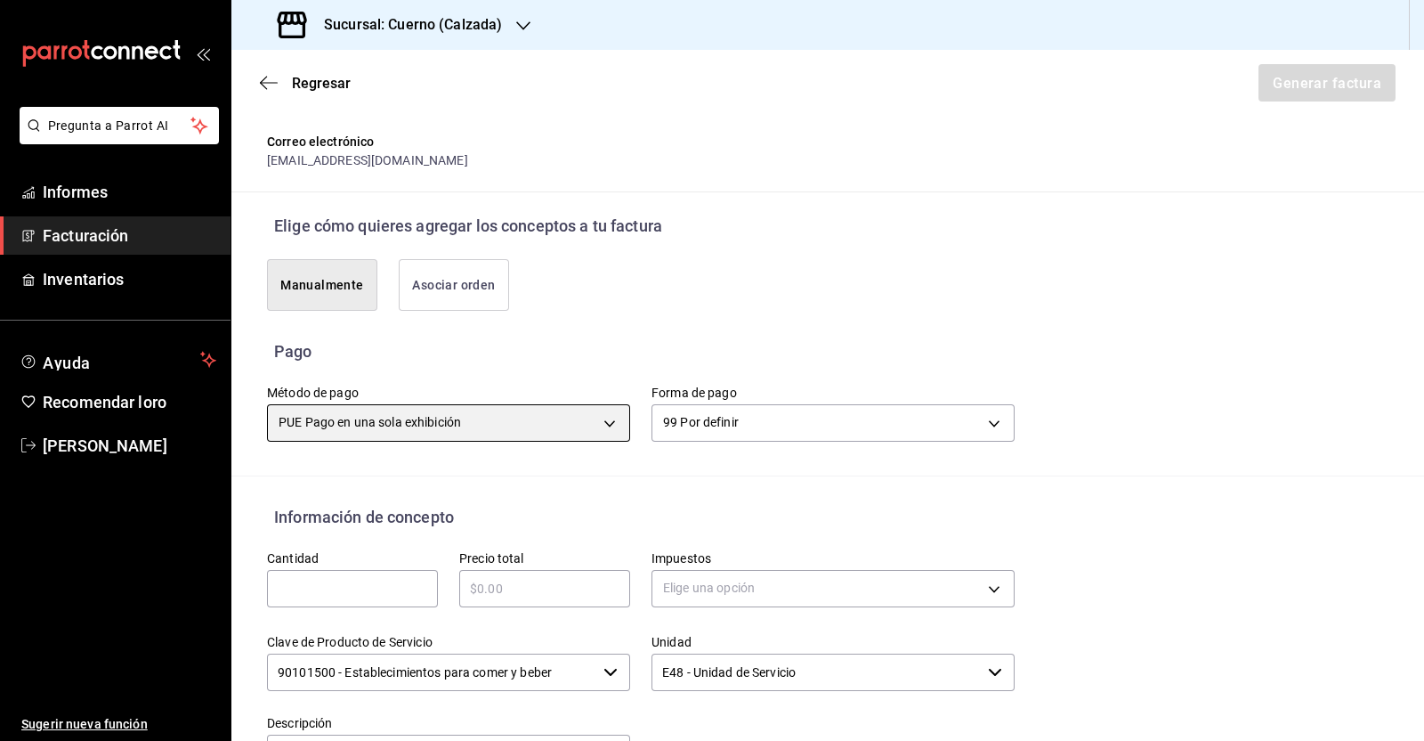
scroll to position [435, 0]
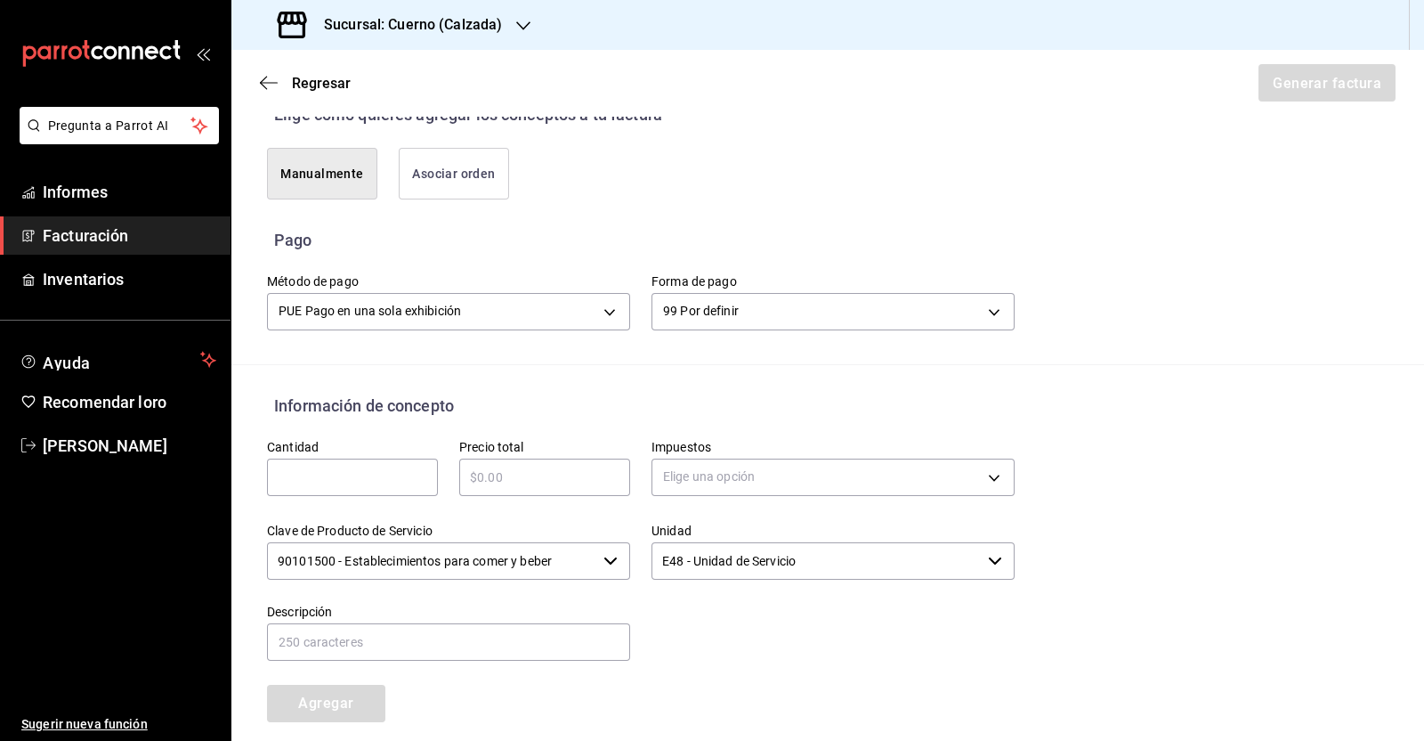
click at [338, 474] on input "text" at bounding box center [352, 476] width 171 height 21
type input "1"
click at [535, 466] on input "text" at bounding box center [544, 476] width 171 height 21
type input "$36252"
click at [734, 481] on body "Pregunta a Parrot AI Informes Facturación Inventarios Ayuda Recomendar loro [PE…" at bounding box center [712, 370] width 1424 height 741
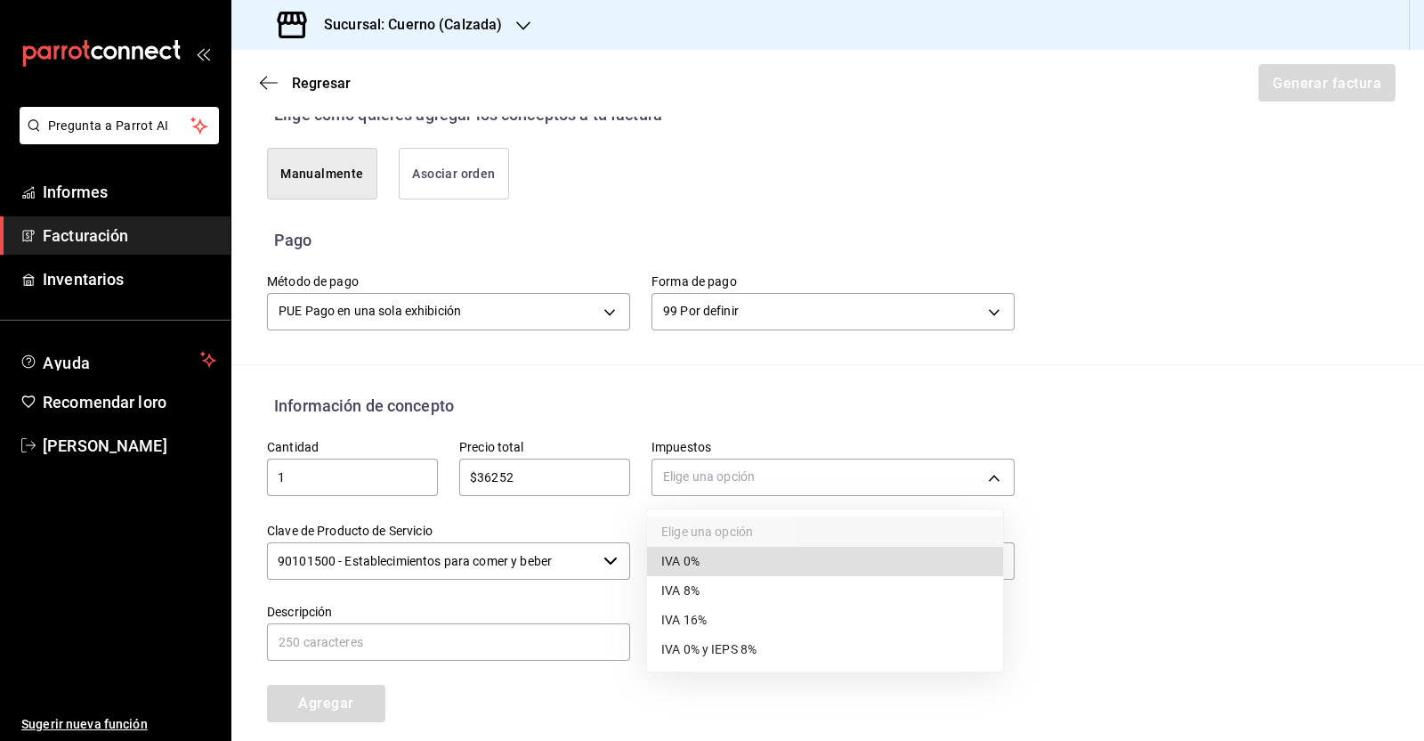
click at [726, 620] on li "IVA 16%" at bounding box center [825, 619] width 356 height 29
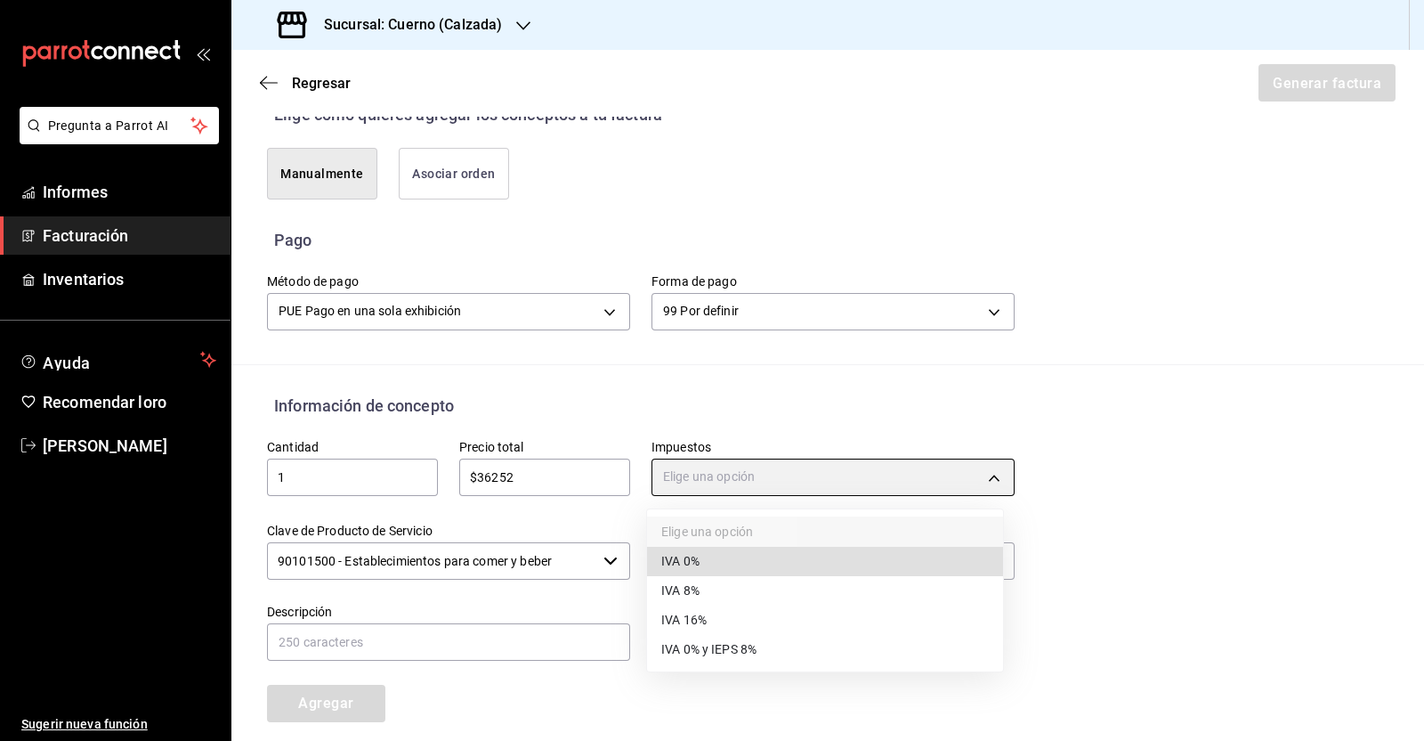
type input "IVA_16"
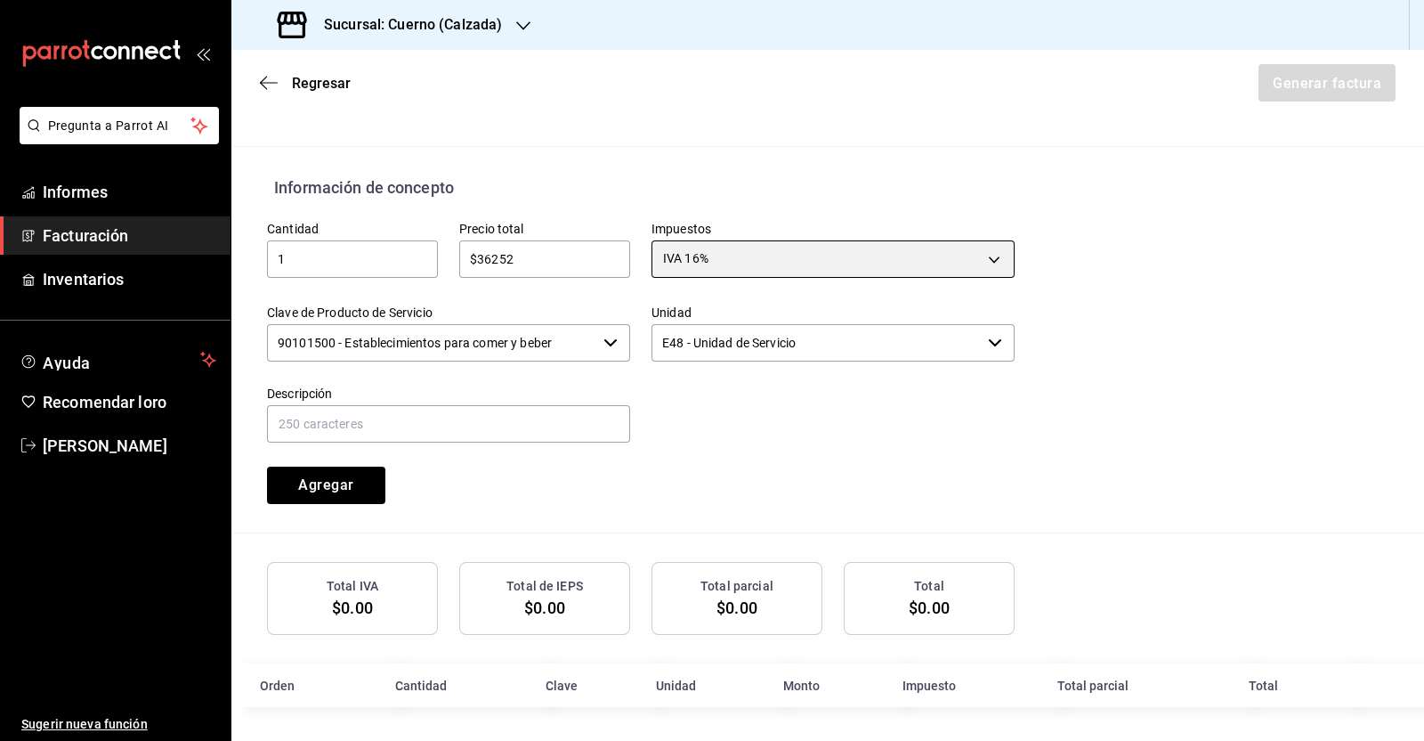
scroll to position [654, 0]
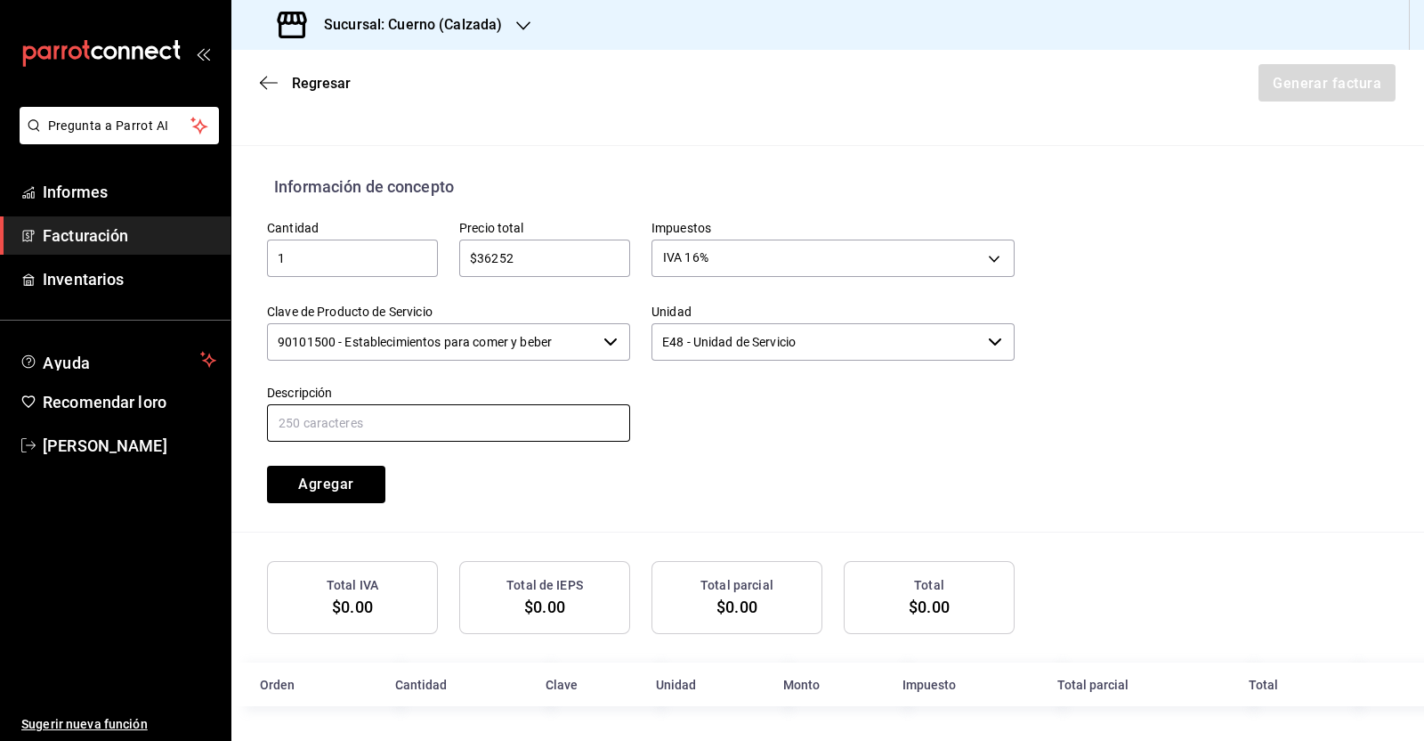
click at [449, 417] on input "text" at bounding box center [448, 422] width 363 height 37
type input "CONSUMO [DATE]"
click at [344, 491] on button "Agregar" at bounding box center [326, 484] width 118 height 37
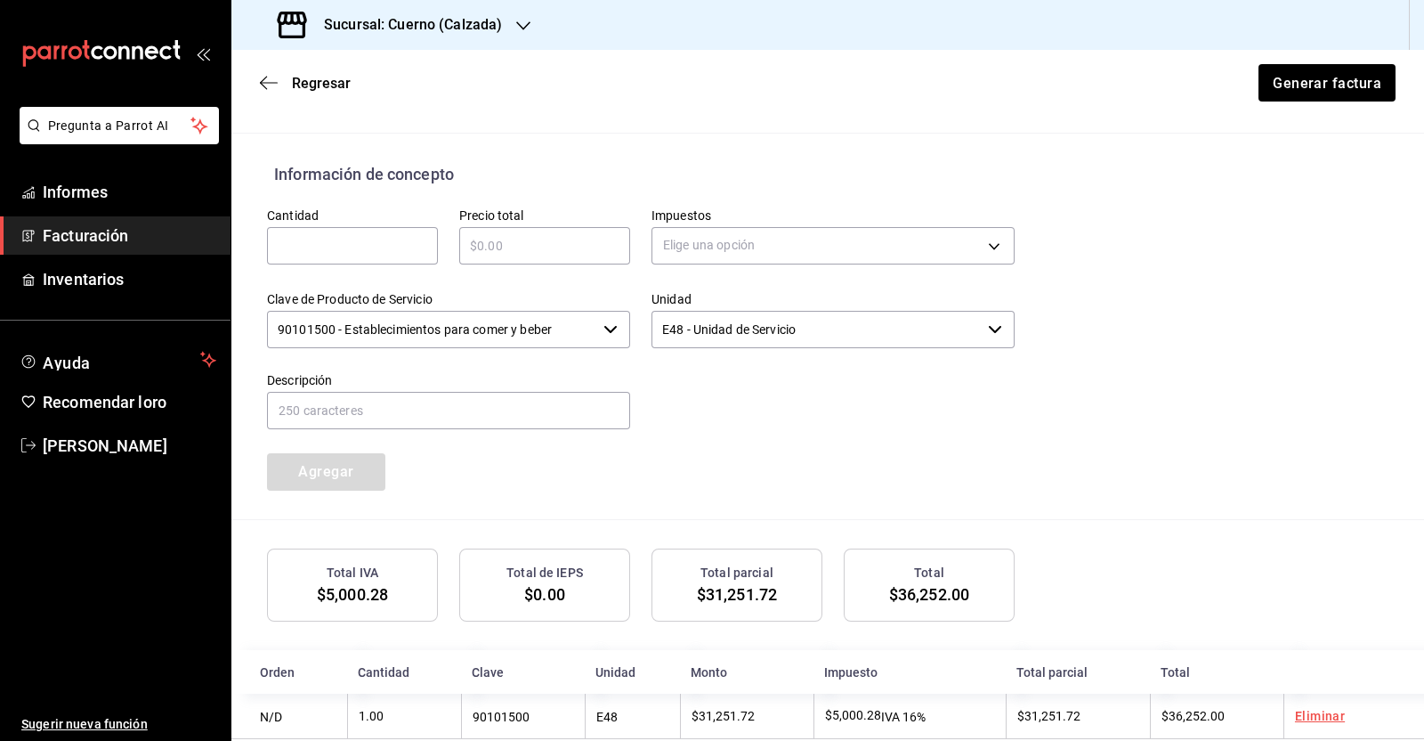
scroll to position [668, 0]
click at [1308, 82] on font "Generar factura" at bounding box center [1326, 82] width 109 height 17
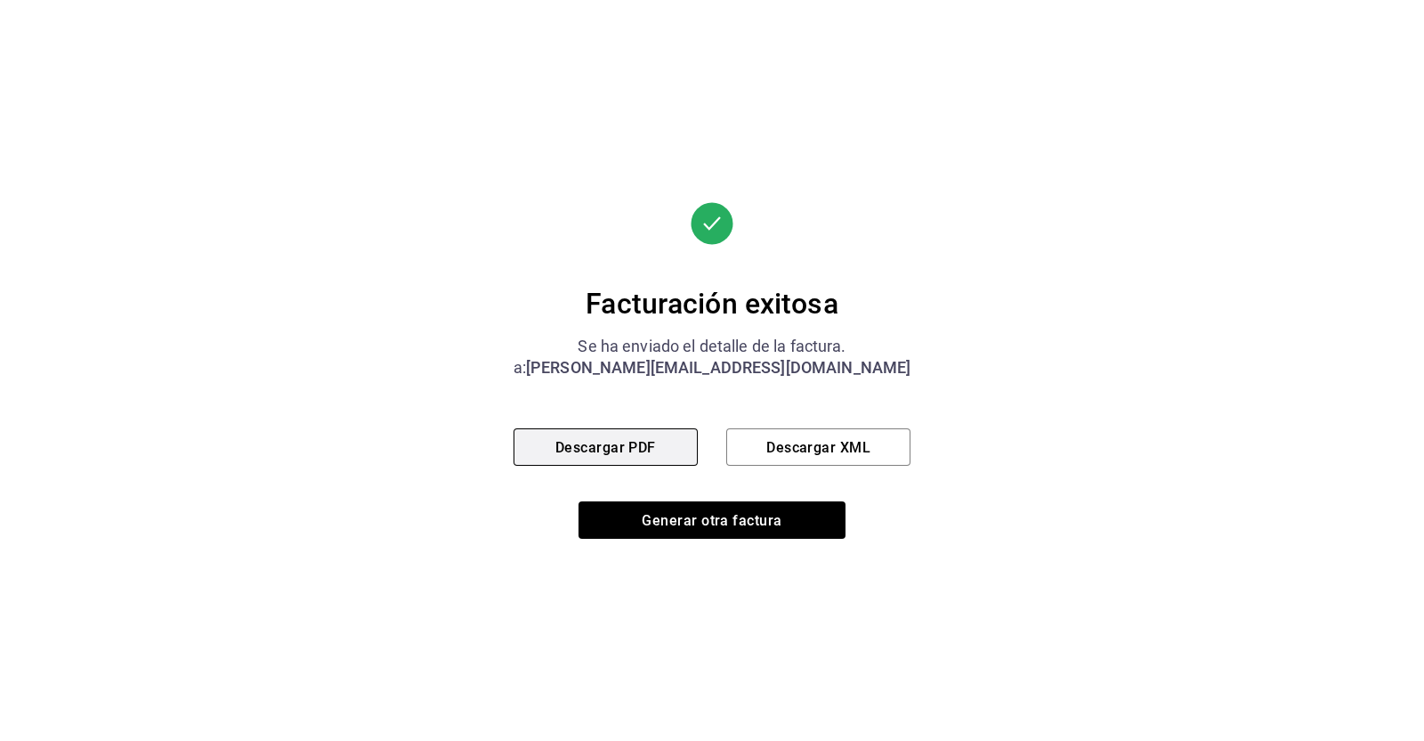
click at [622, 445] on font "Descargar PDF" at bounding box center [605, 446] width 101 height 17
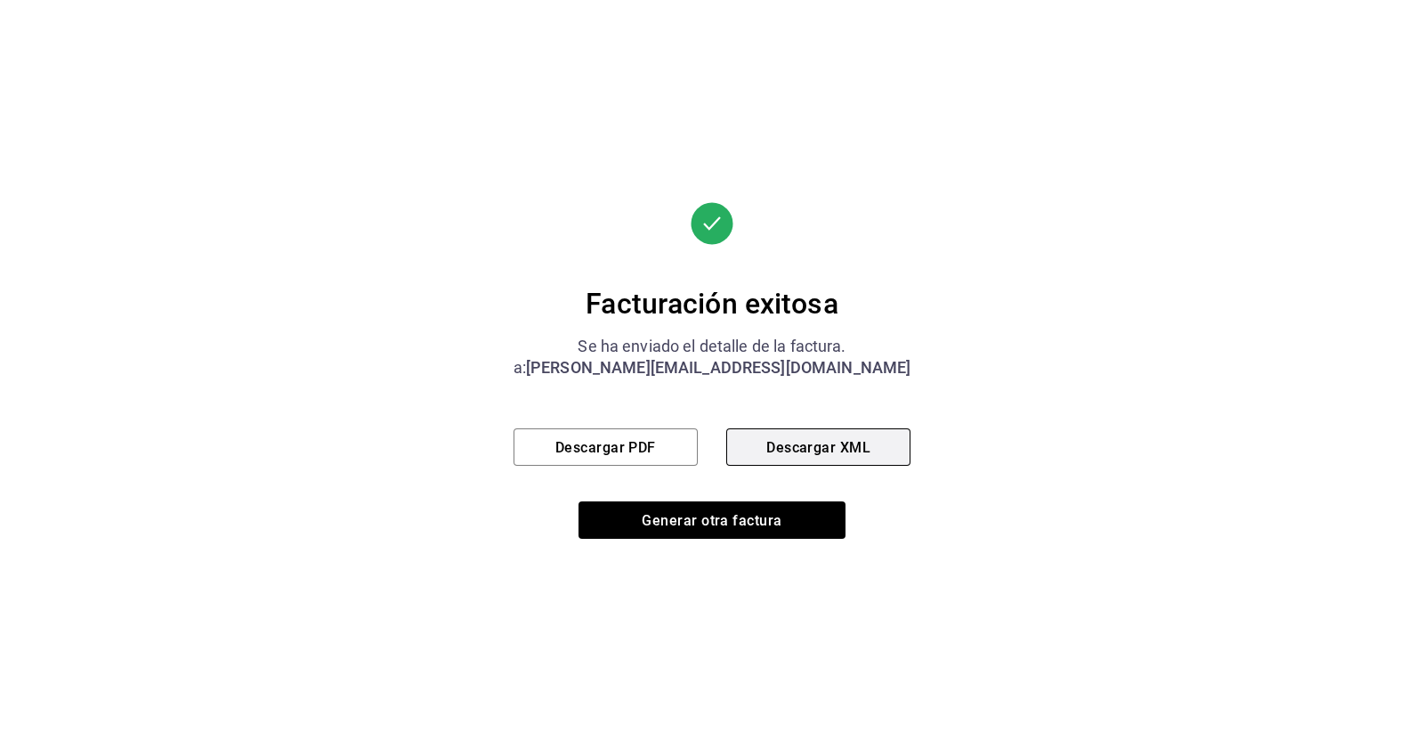
click at [837, 449] on font "Descargar XML" at bounding box center [818, 446] width 104 height 17
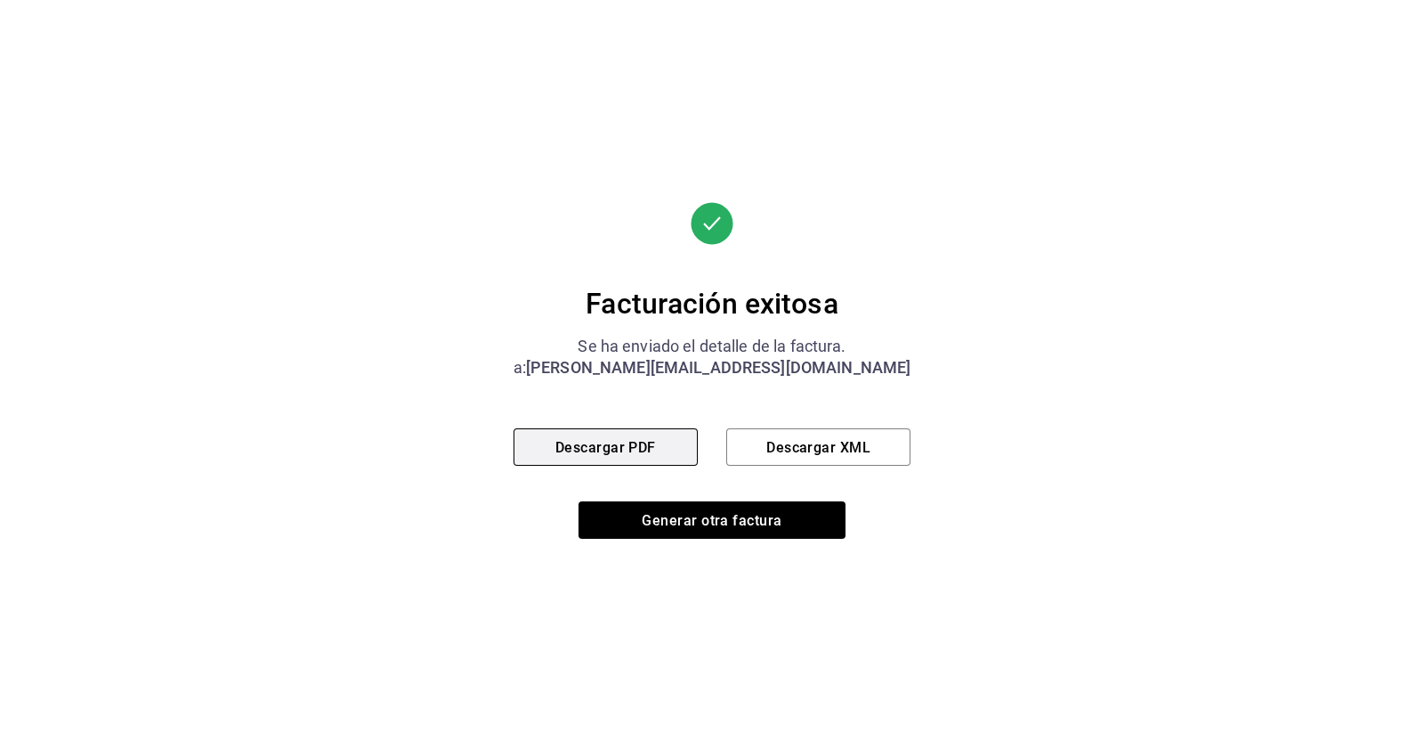
click at [641, 461] on button "Descargar PDF" at bounding box center [606, 446] width 184 height 37
